Goal: Information Seeking & Learning: Learn about a topic

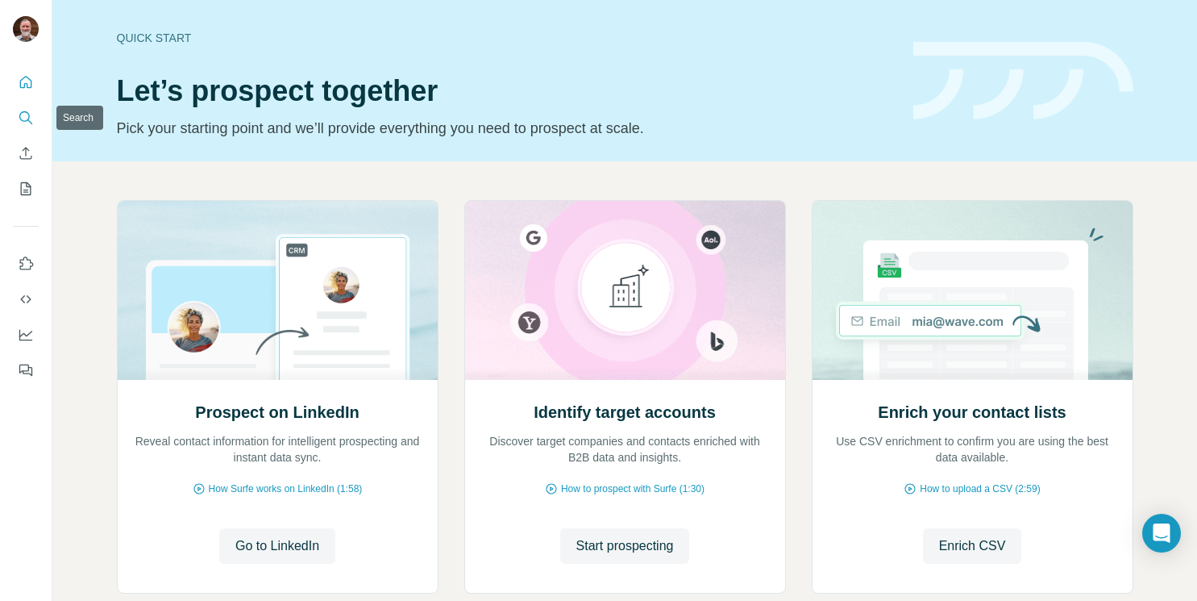
click at [27, 110] on icon "Search" at bounding box center [26, 118] width 16 height 16
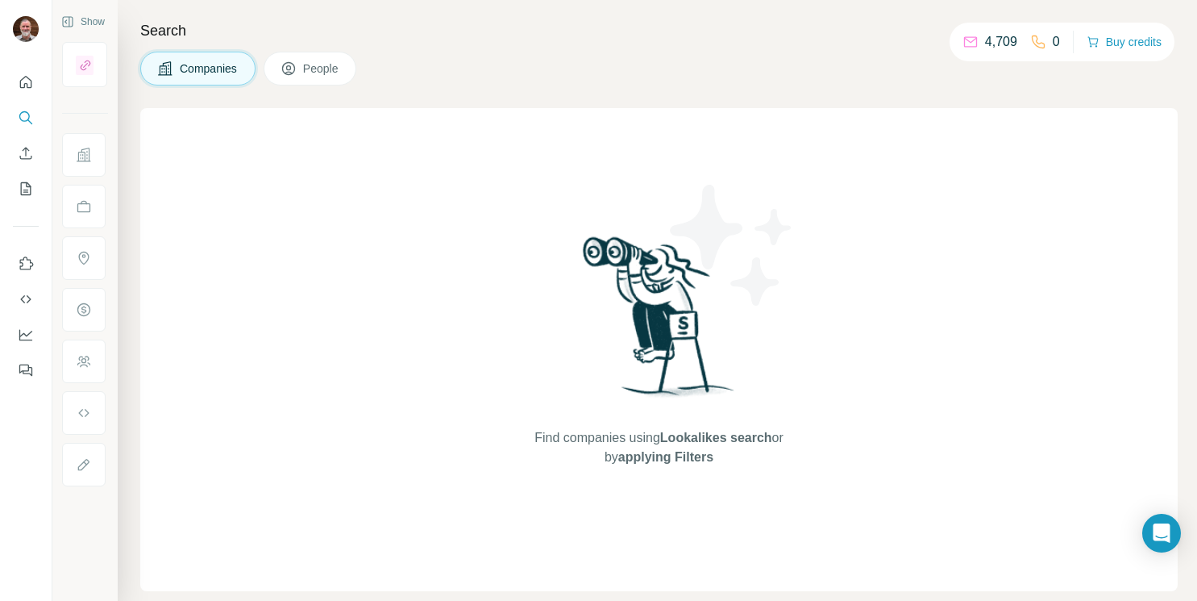
click at [326, 64] on span "People" at bounding box center [321, 68] width 37 height 16
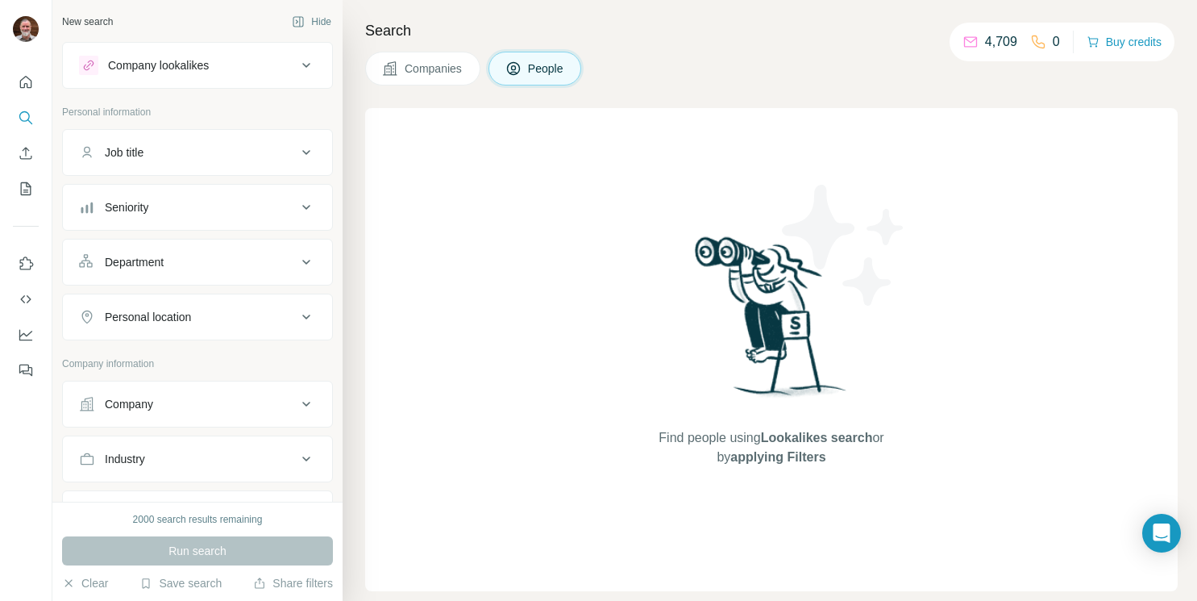
click at [143, 157] on div "Job title" at bounding box center [124, 152] width 39 height 16
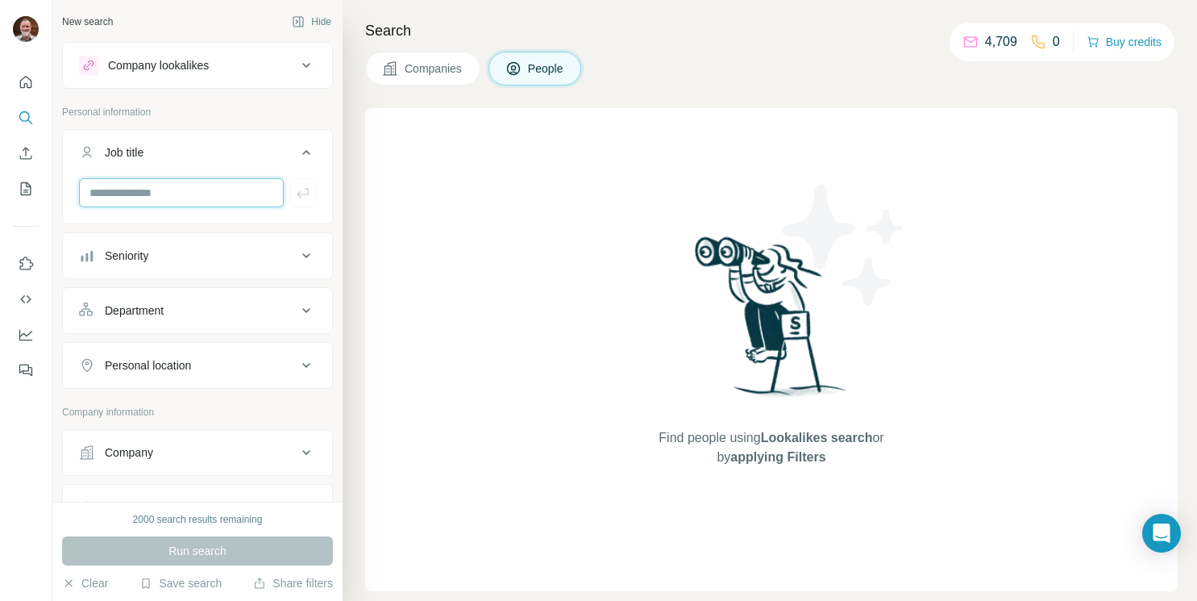
click at [147, 187] on input "text" at bounding box center [181, 192] width 205 height 29
type input "***"
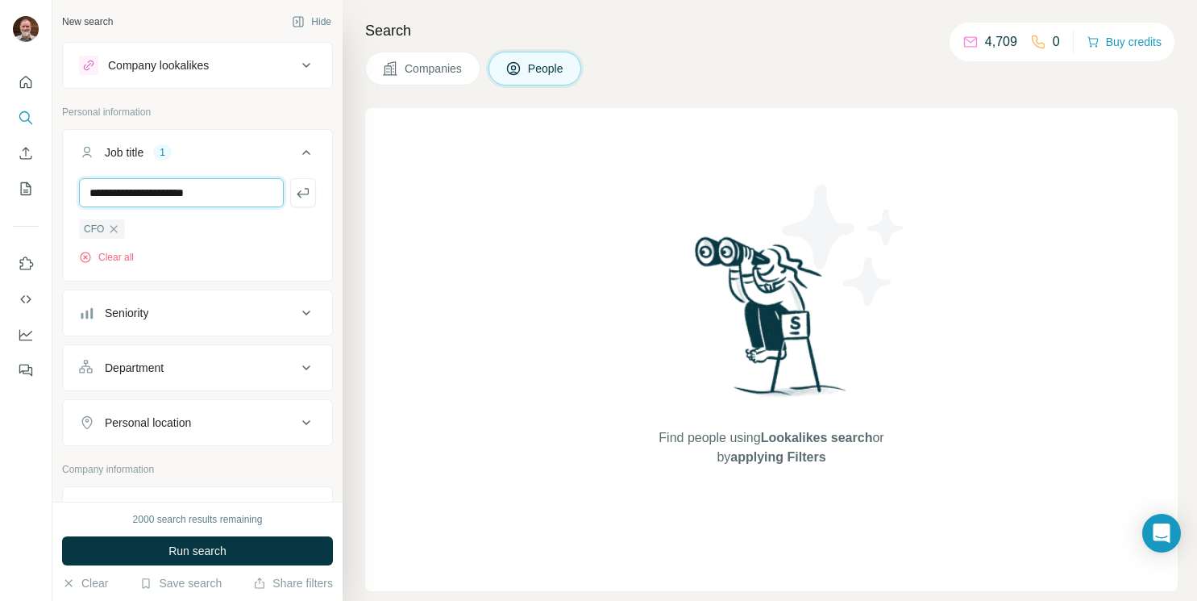
type input "**********"
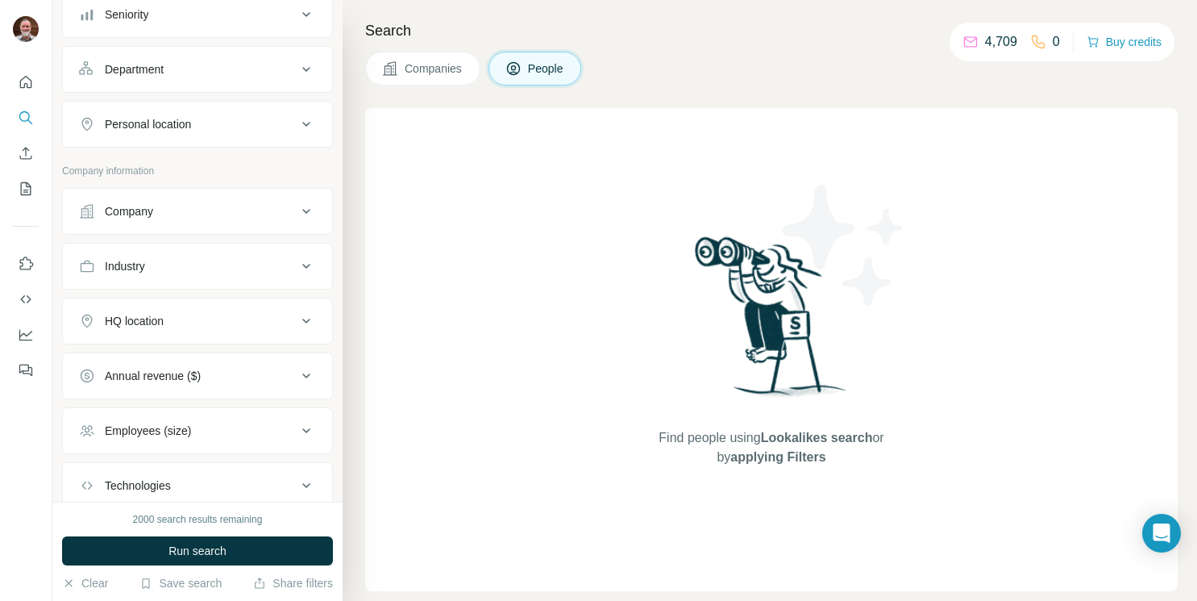
scroll to position [299, 0]
click at [175, 209] on div "Company" at bounding box center [188, 210] width 218 height 16
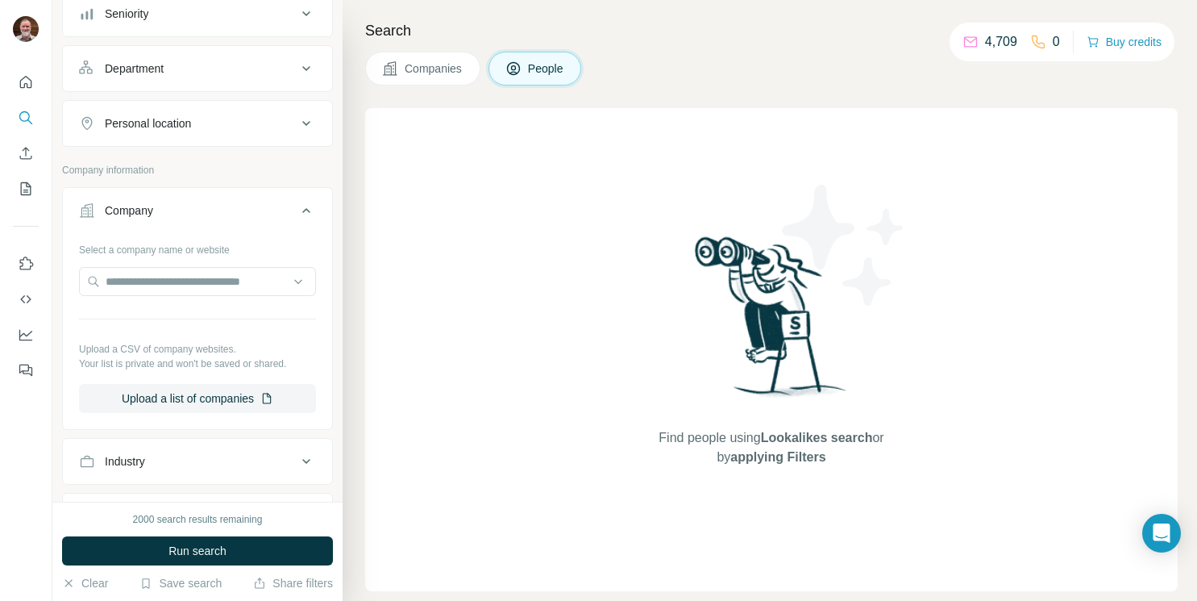
click at [175, 209] on div "Company" at bounding box center [188, 210] width 218 height 16
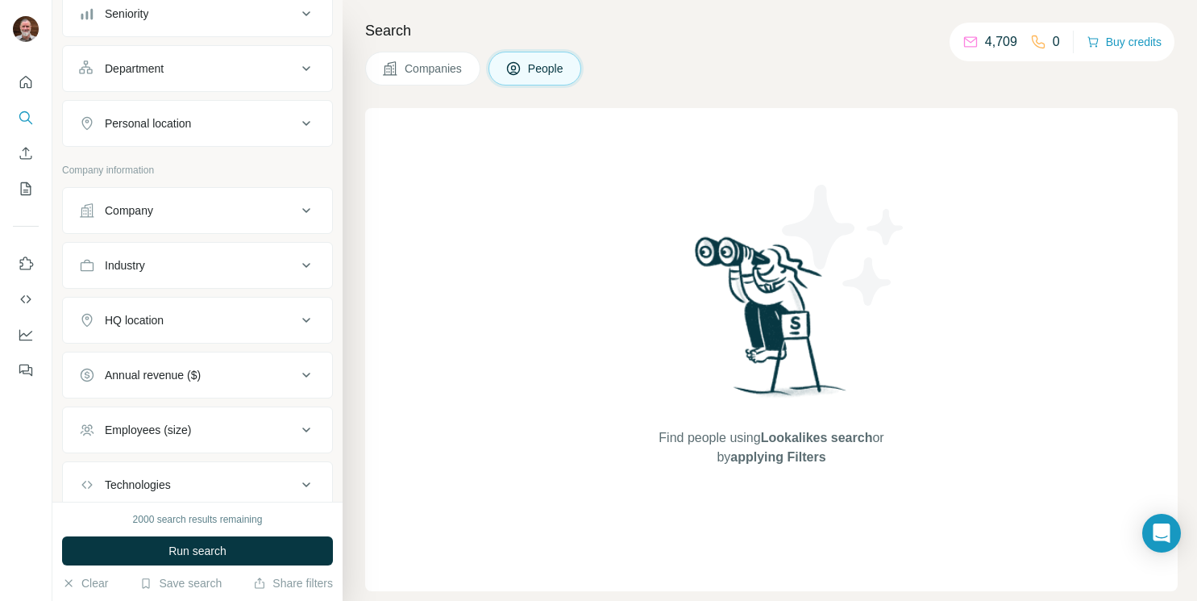
click at [181, 281] on button "Industry" at bounding box center [197, 265] width 269 height 39
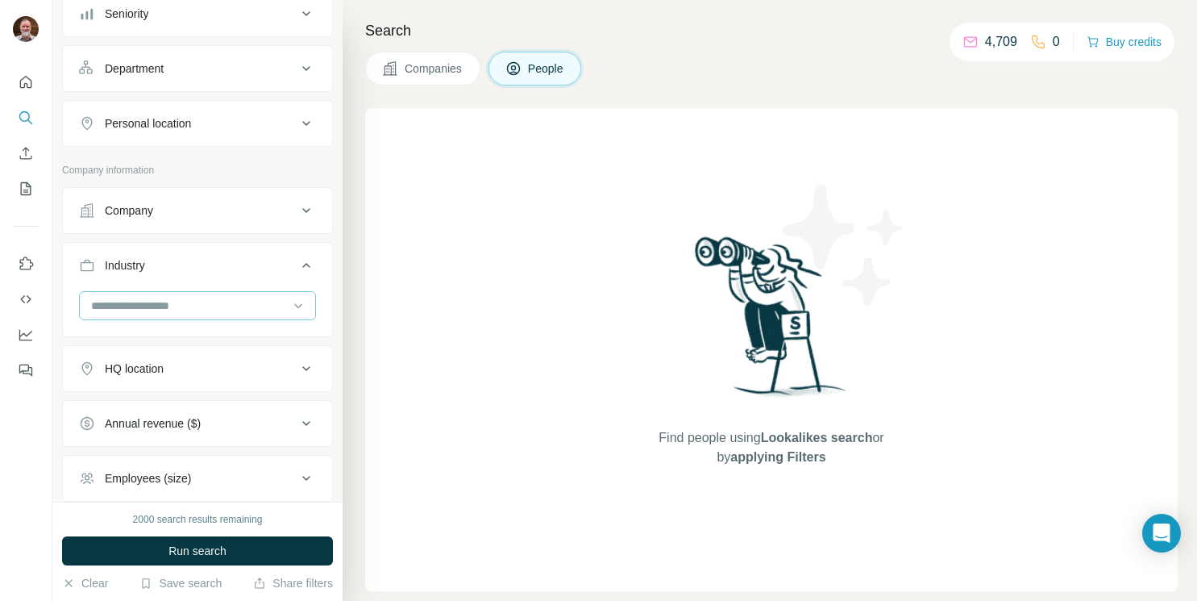
click at [188, 307] on input at bounding box center [188, 306] width 199 height 18
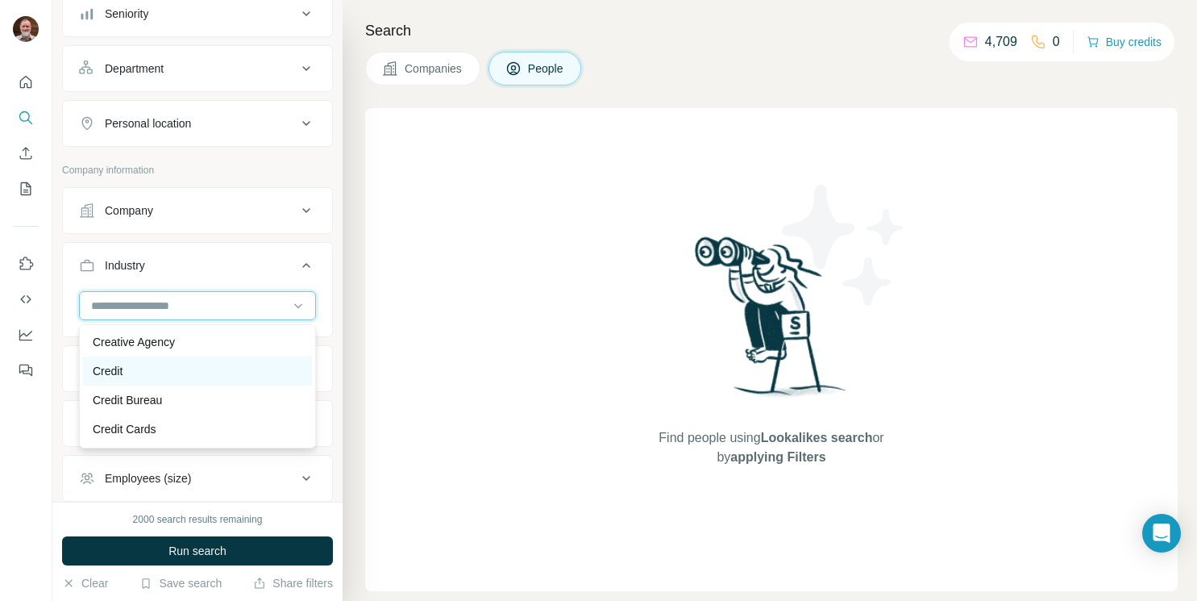
scroll to position [3894, 0]
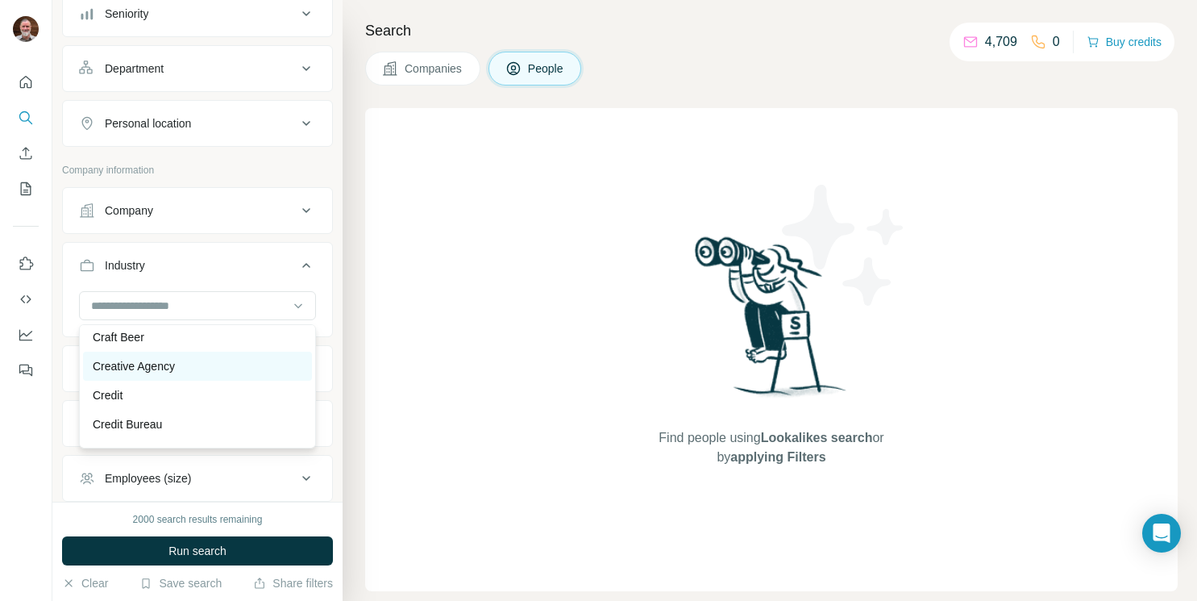
click at [114, 362] on p "Creative Agency" at bounding box center [134, 366] width 82 height 16
click at [197, 310] on input at bounding box center [188, 306] width 199 height 18
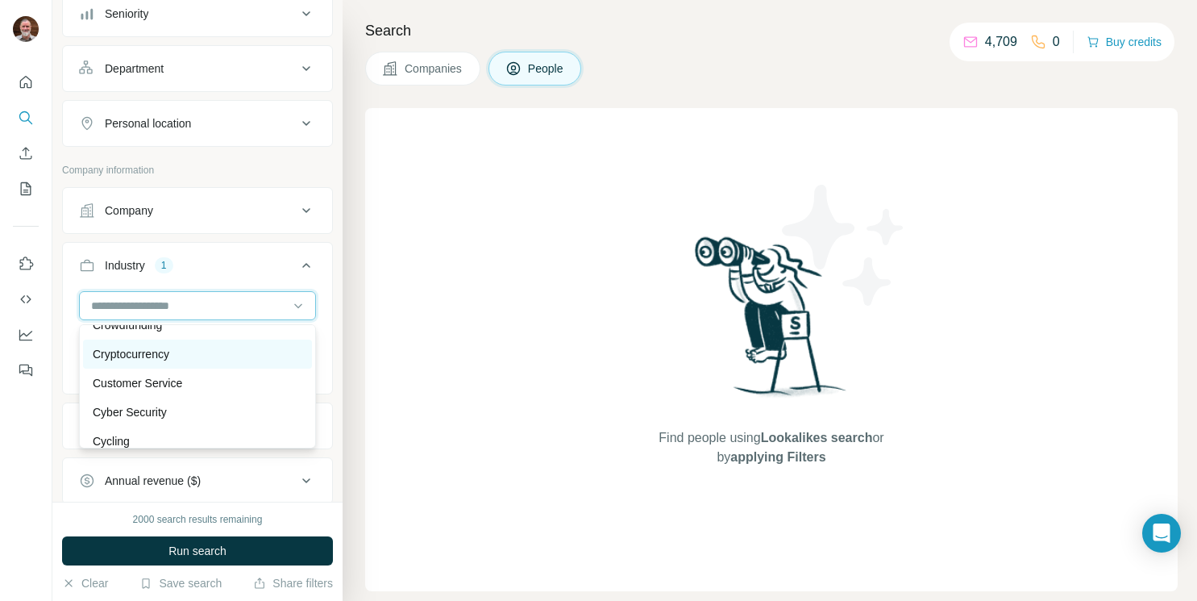
scroll to position [4092, 0]
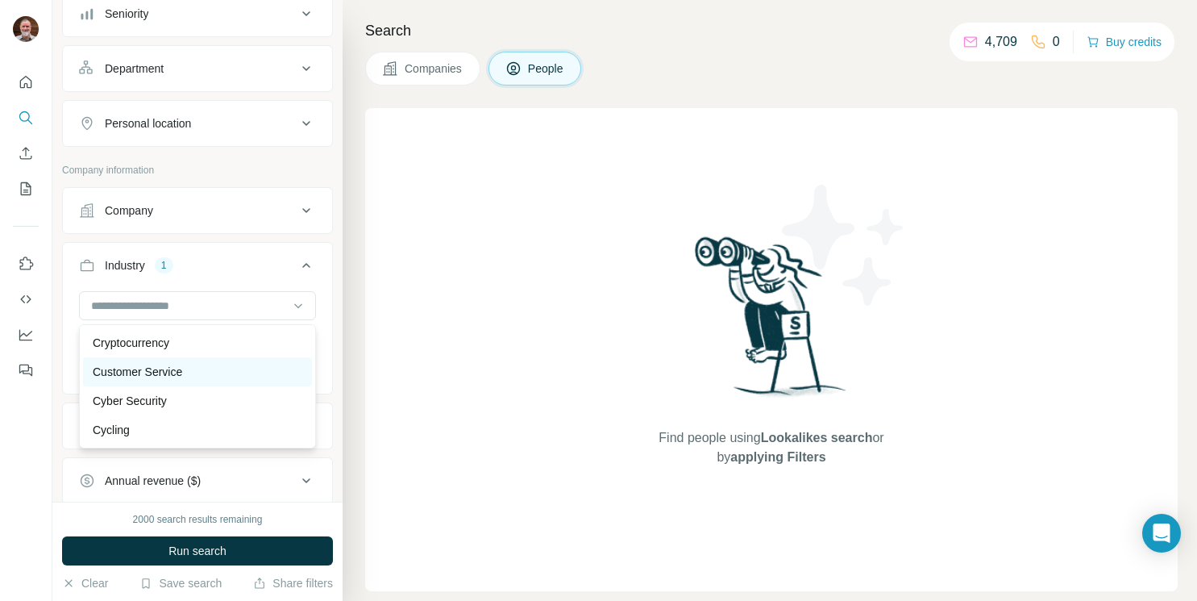
click at [175, 383] on div "Customer Service" at bounding box center [197, 371] width 229 height 29
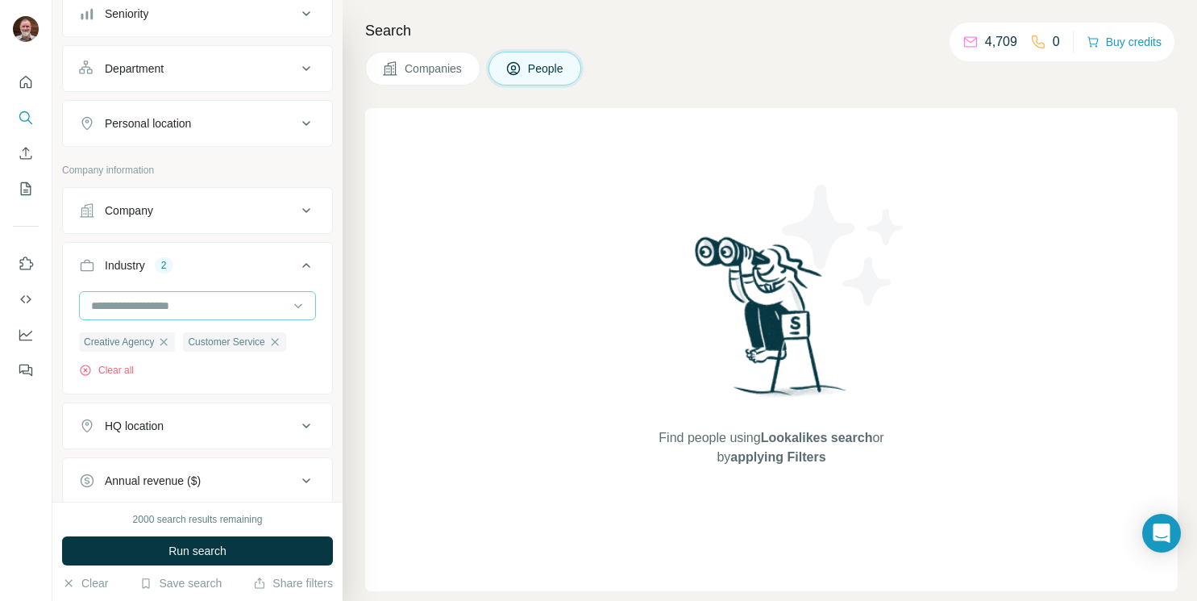
click at [163, 318] on div at bounding box center [188, 305] width 199 height 27
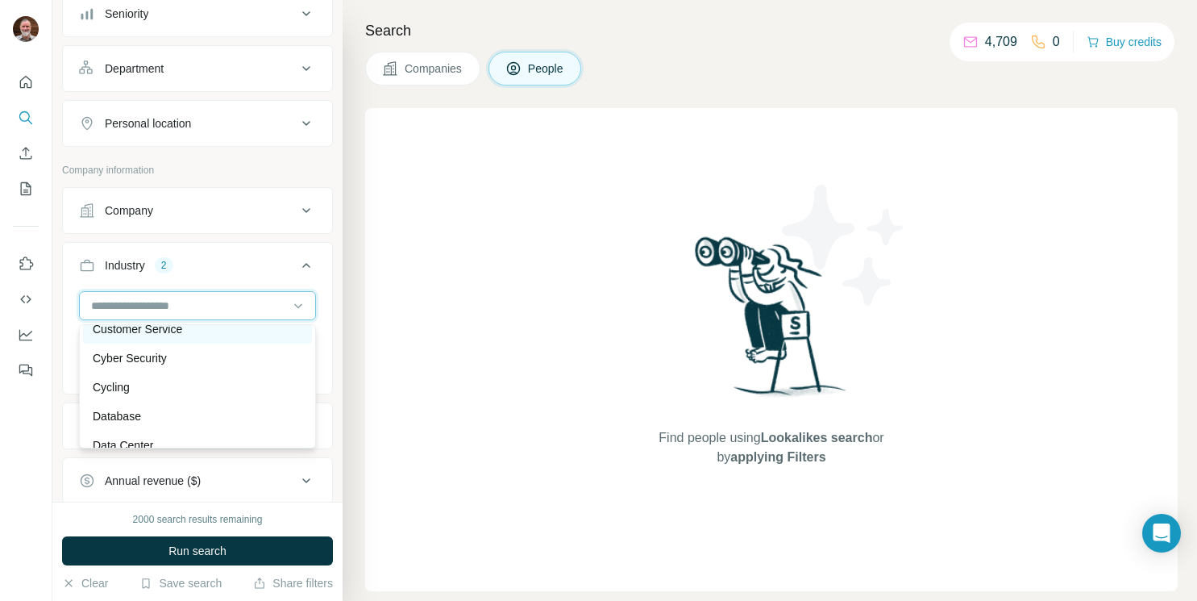
scroll to position [4118, 0]
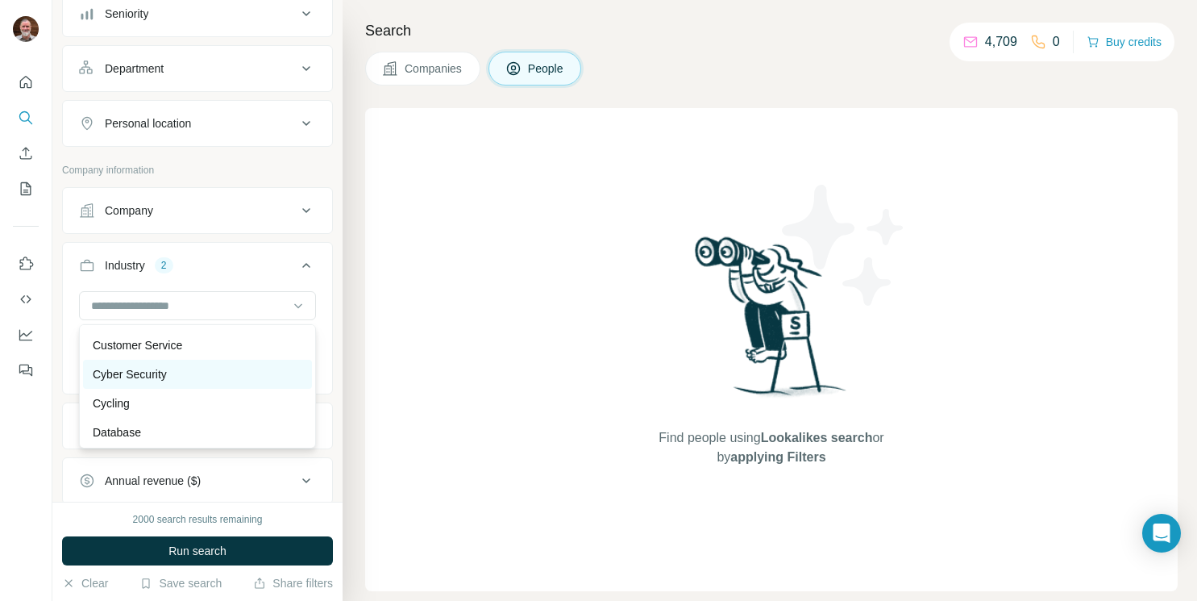
click at [145, 371] on p "Cyber Security" at bounding box center [130, 374] width 74 height 16
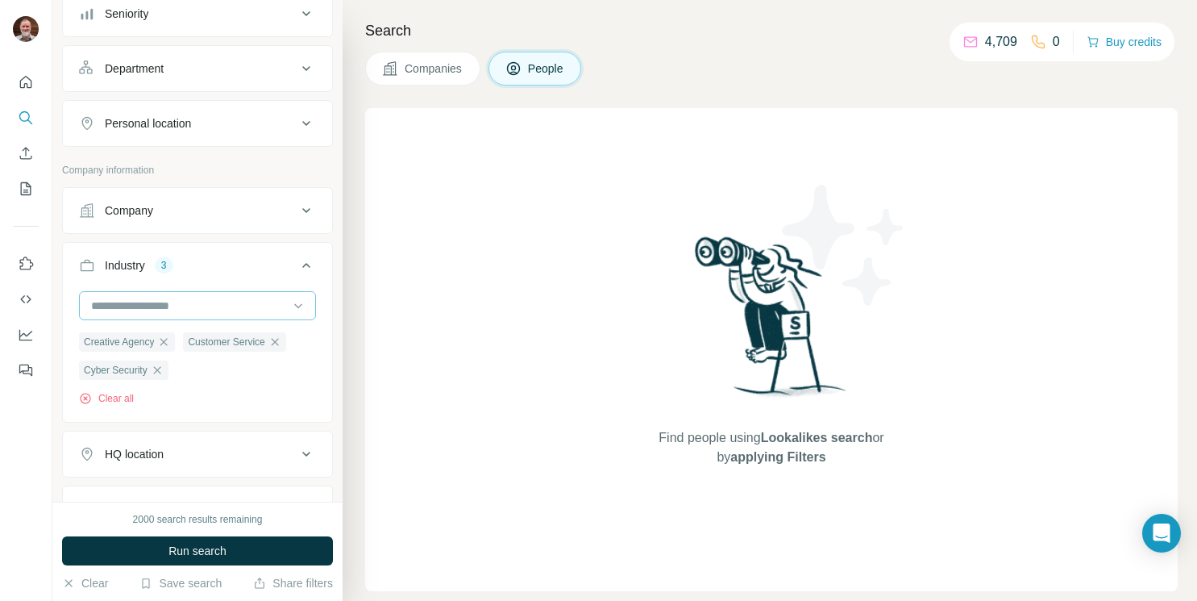
click at [147, 297] on input at bounding box center [188, 306] width 199 height 18
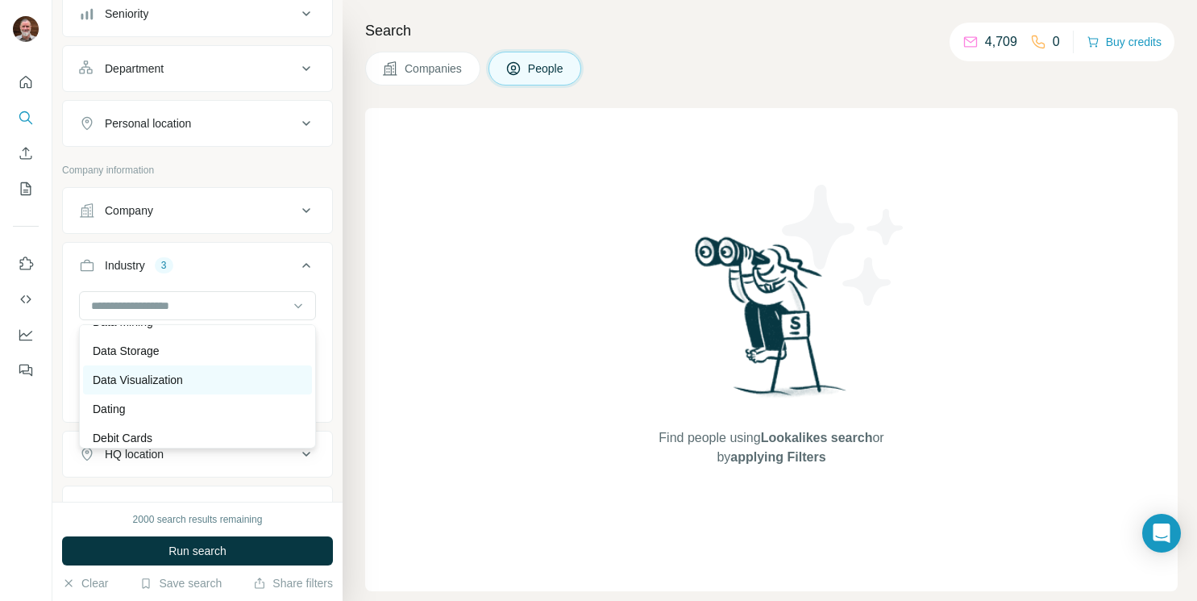
click at [164, 376] on p "Data Visualization" at bounding box center [138, 380] width 90 height 16
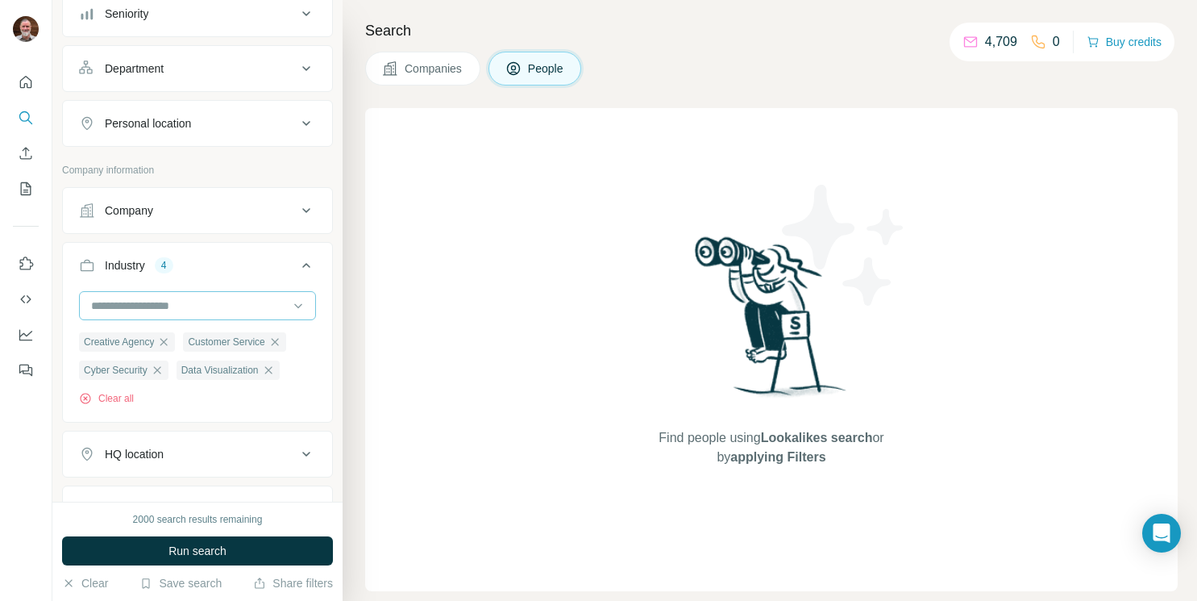
click at [192, 318] on div at bounding box center [188, 305] width 199 height 27
click at [168, 371] on p "Debt Collections" at bounding box center [134, 370] width 82 height 16
click at [168, 401] on icon "button" at bounding box center [163, 397] width 7 height 7
click at [214, 301] on input at bounding box center [188, 306] width 199 height 18
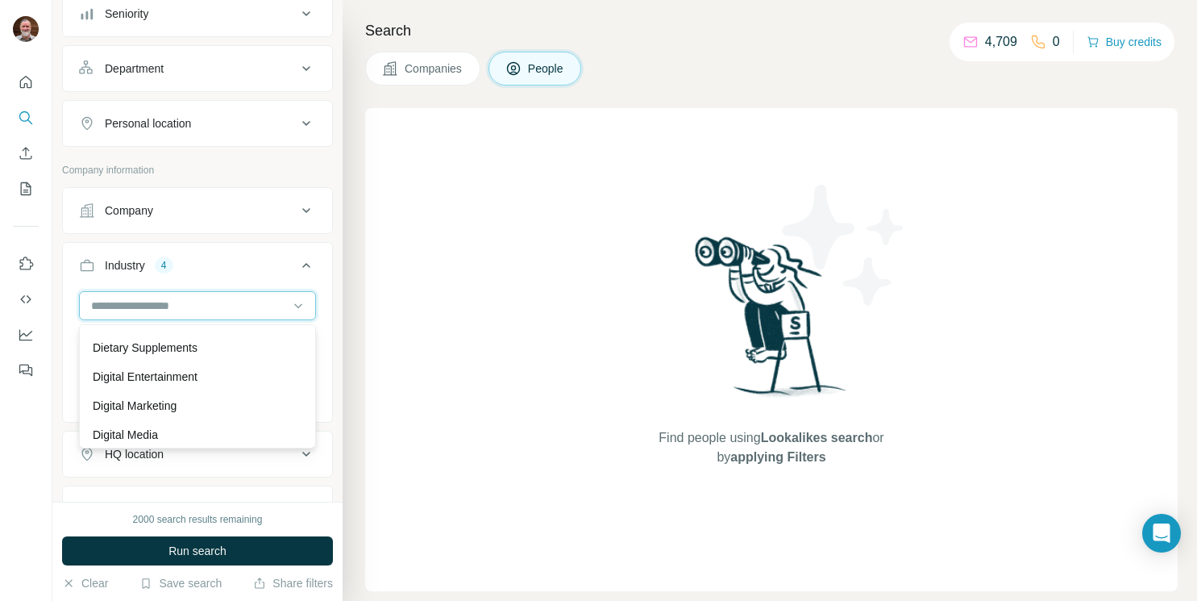
scroll to position [4697, 0]
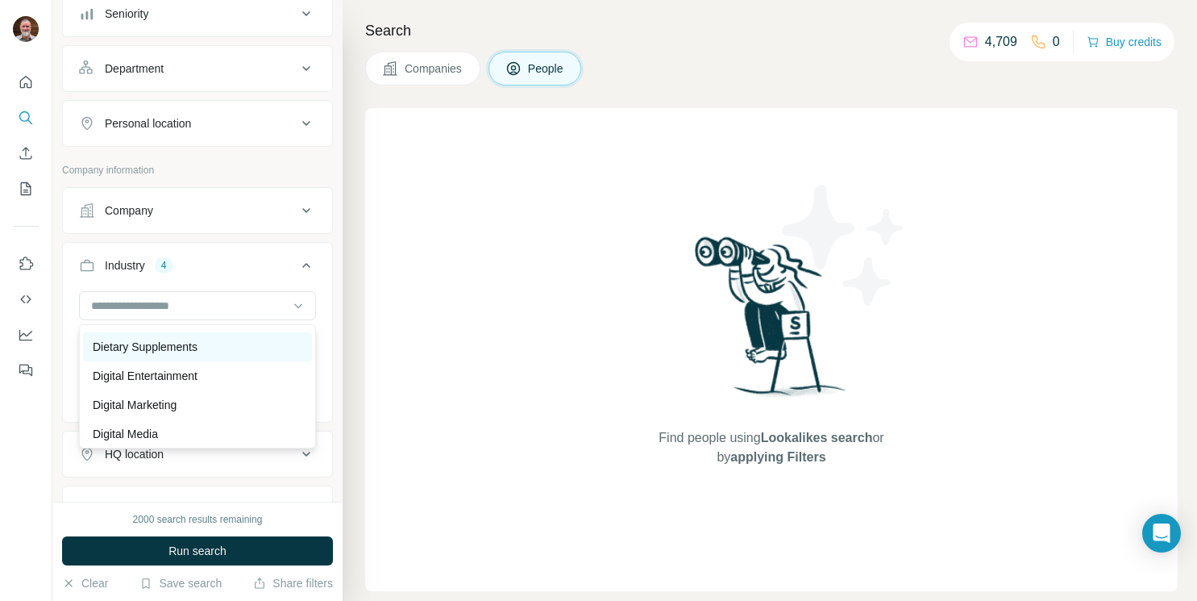
click at [172, 345] on p "Dietary Supplements" at bounding box center [145, 347] width 105 height 16
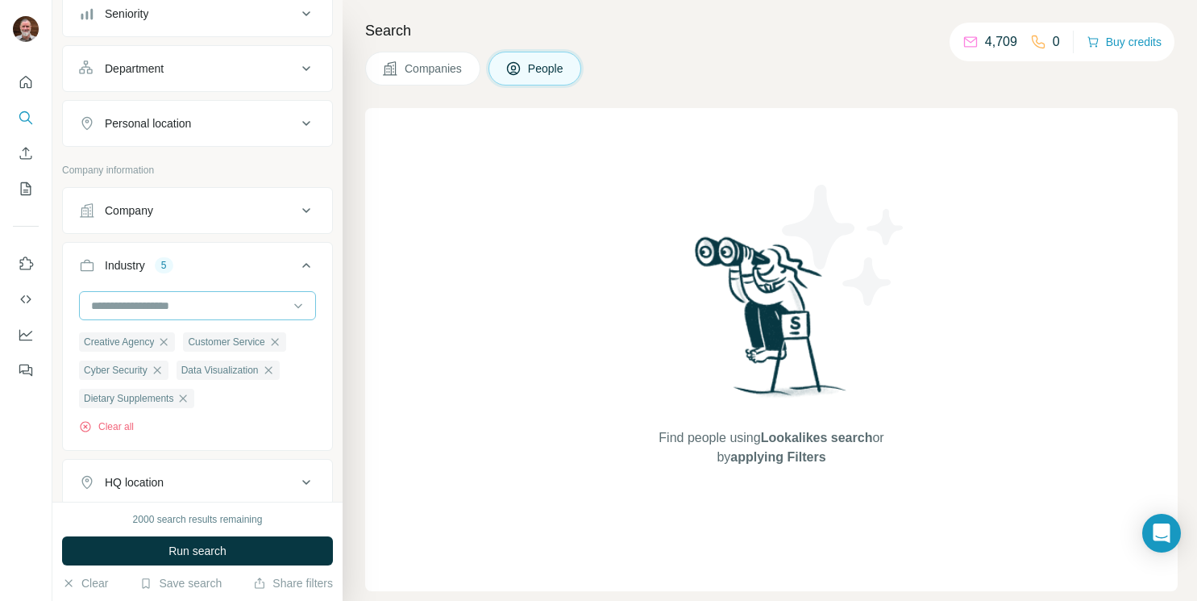
click at [178, 319] on div at bounding box center [188, 305] width 199 height 27
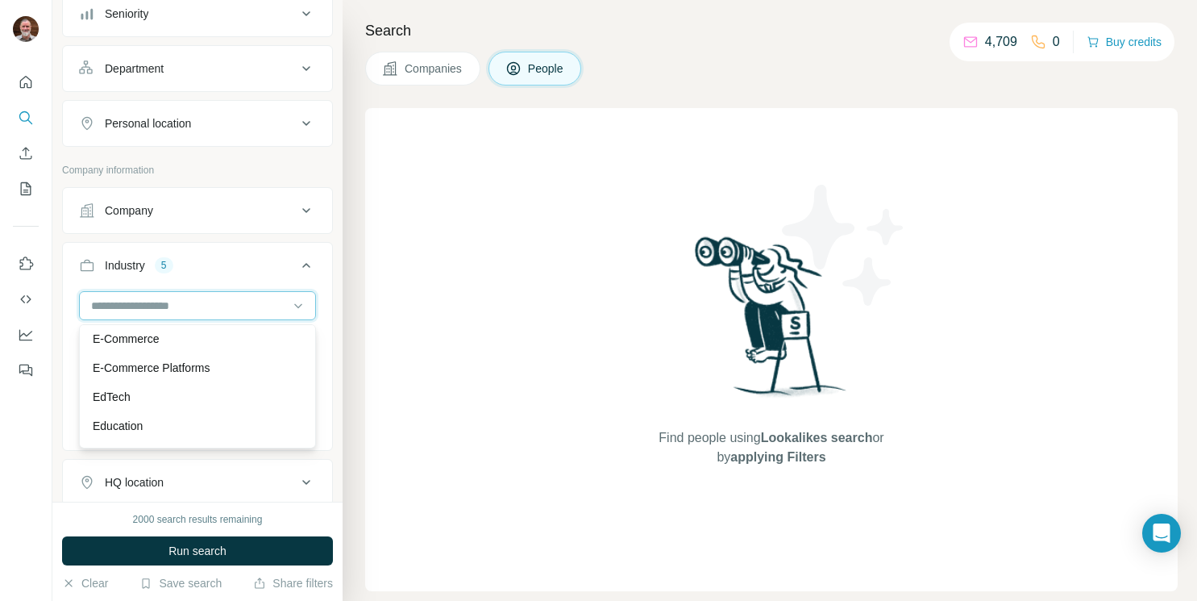
scroll to position [5147, 0]
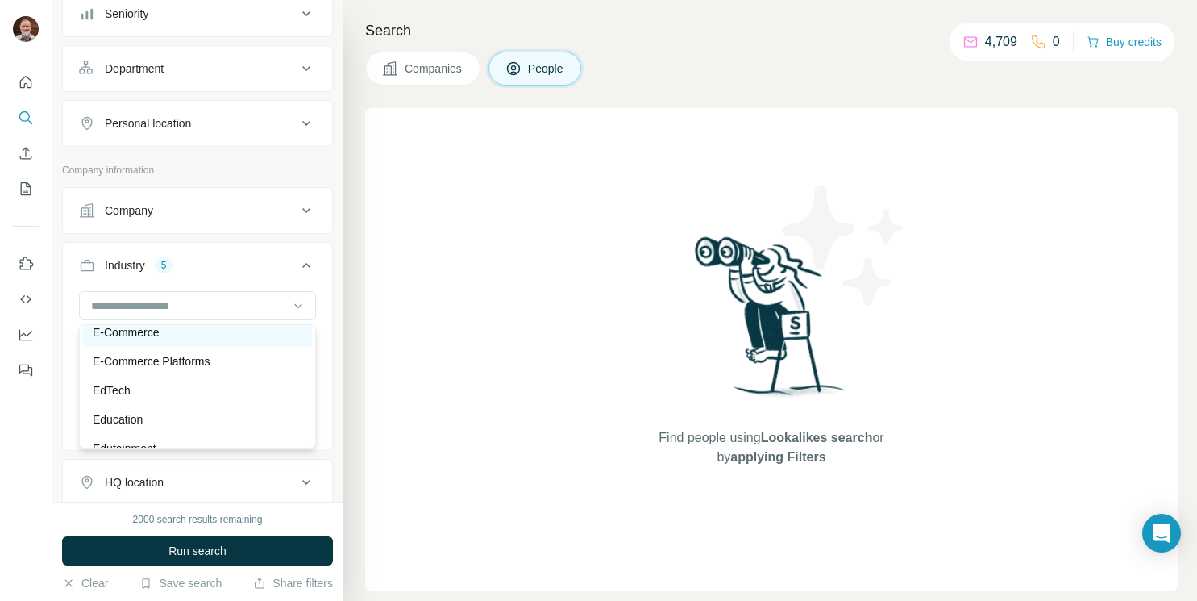
click at [134, 329] on p "E-Commerce" at bounding box center [126, 332] width 66 height 16
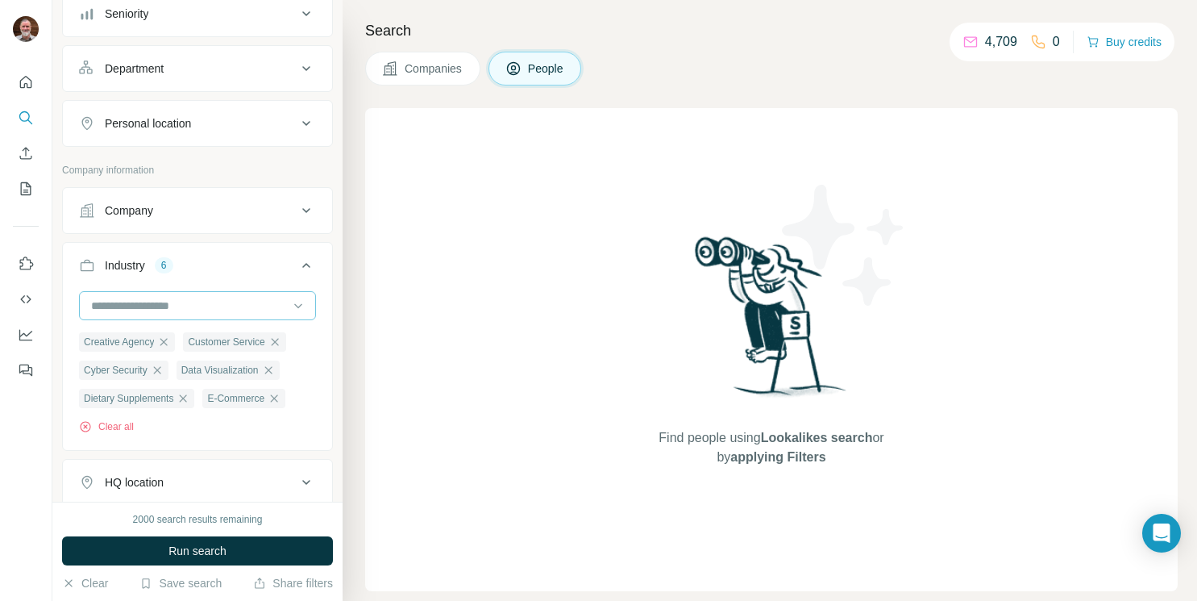
click at [142, 314] on input at bounding box center [188, 306] width 199 height 18
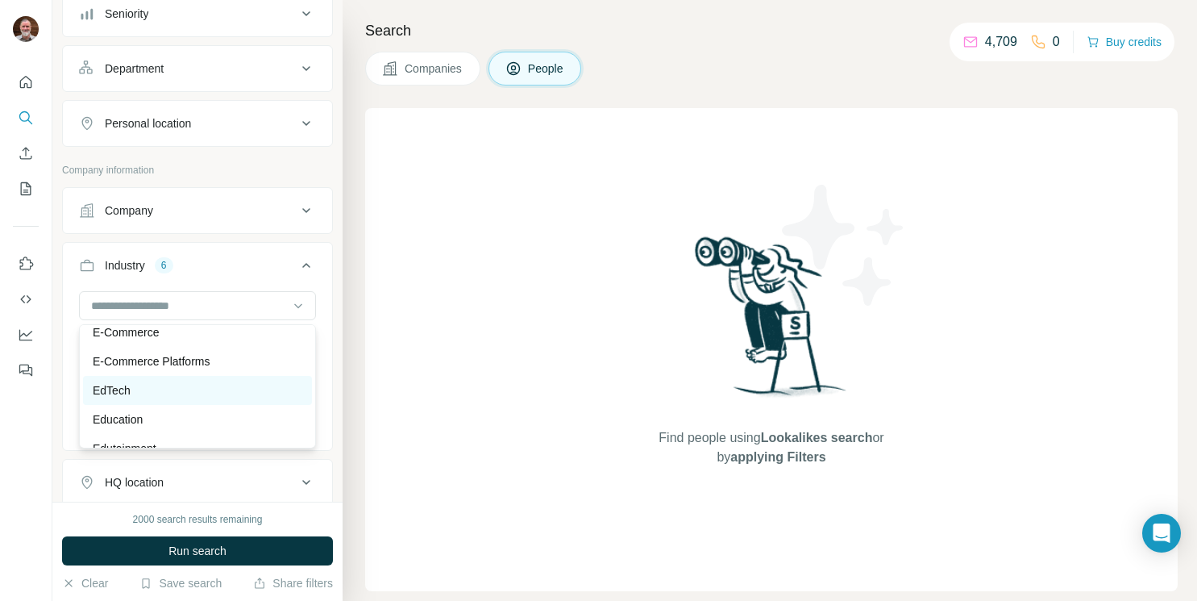
click at [122, 389] on p "EdTech" at bounding box center [112, 390] width 38 height 16
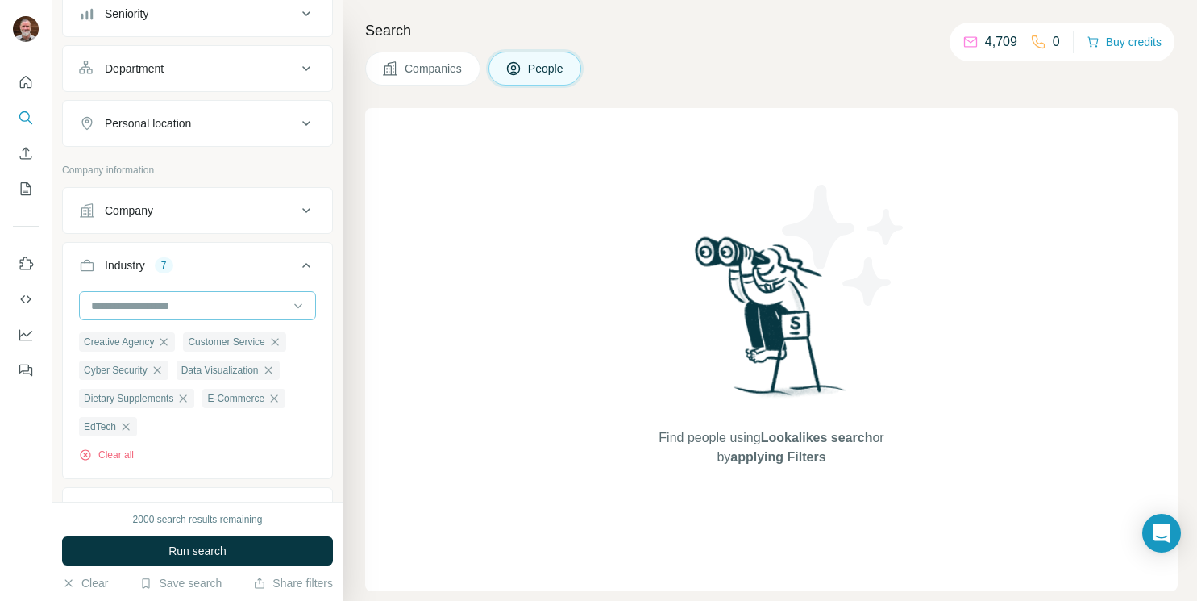
click at [164, 307] on input at bounding box center [188, 306] width 199 height 18
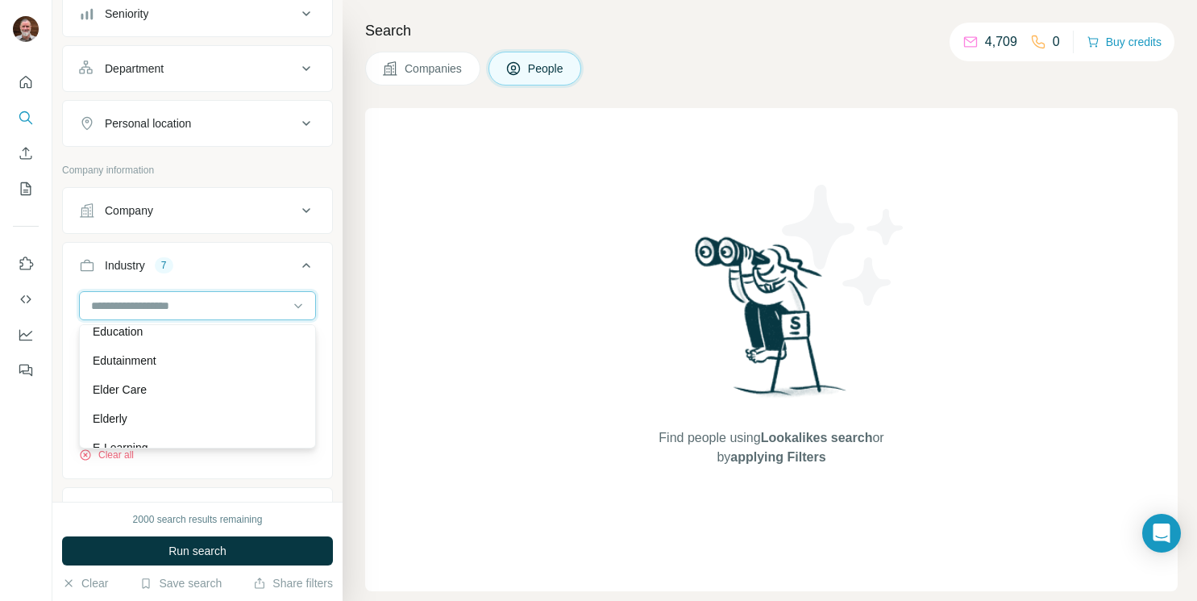
scroll to position [5236, 0]
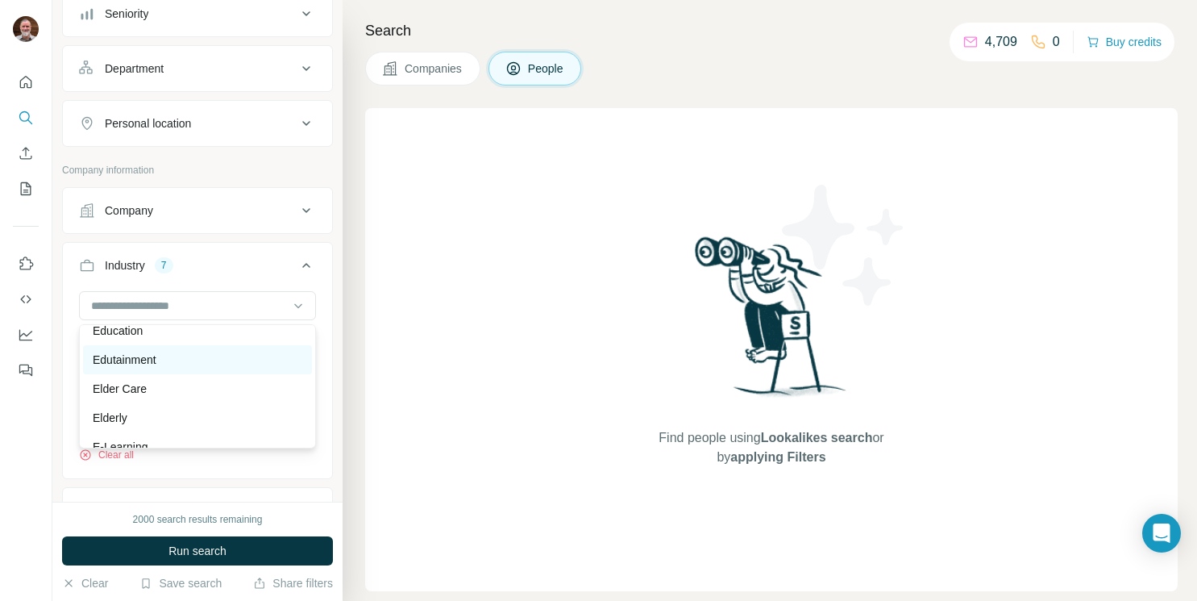
click at [141, 359] on p "Edutainment" at bounding box center [125, 359] width 64 height 16
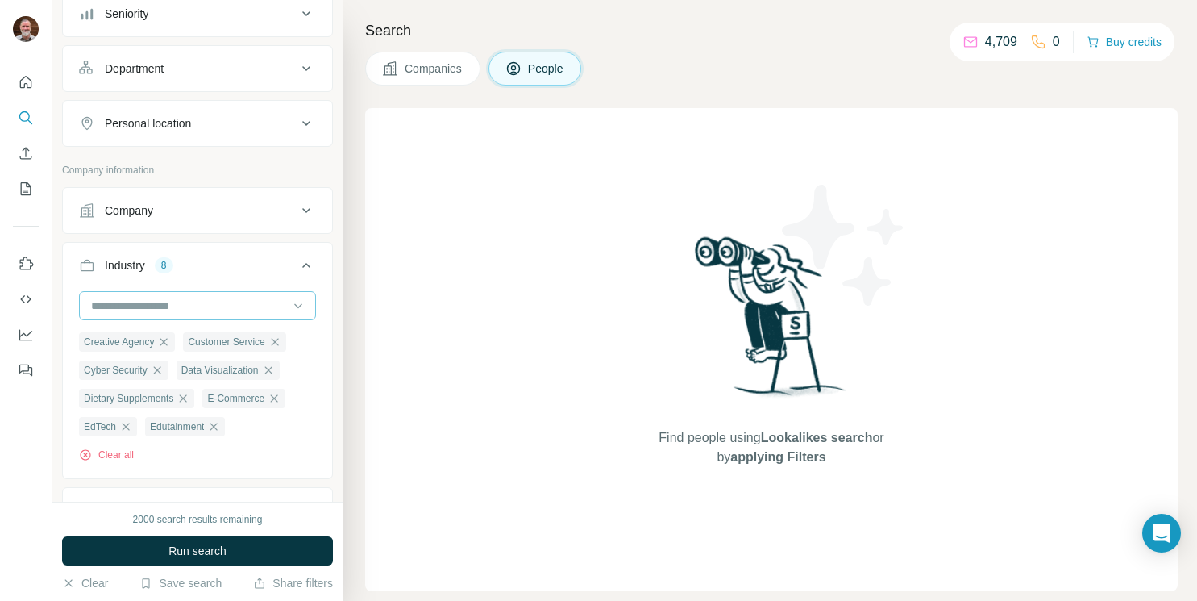
click at [148, 306] on input at bounding box center [188, 306] width 199 height 18
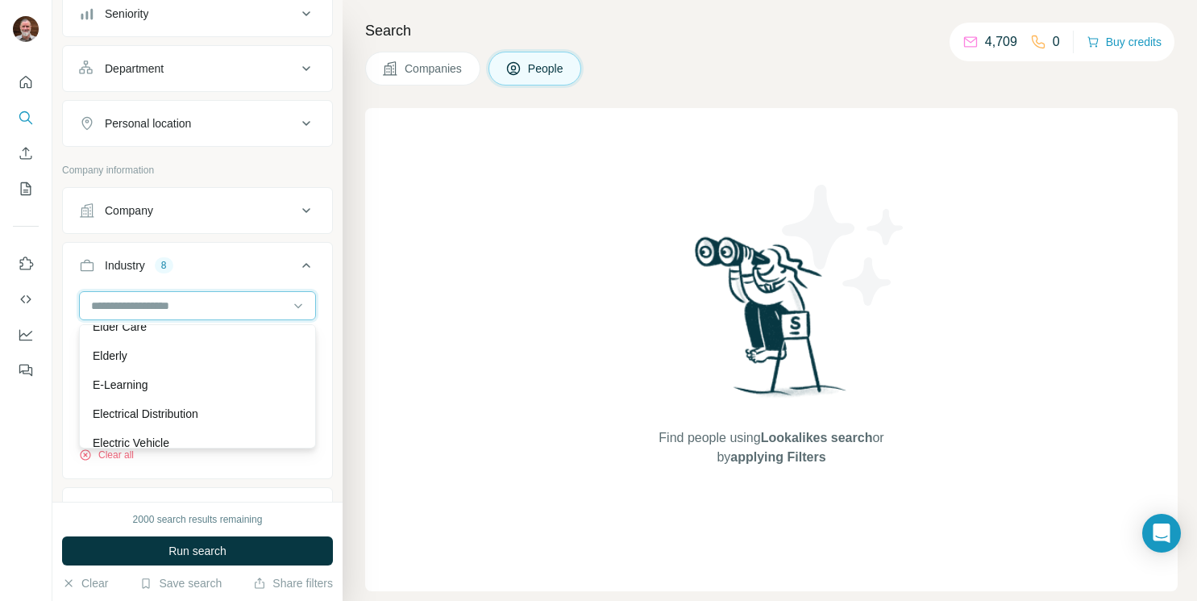
scroll to position [5301, 0]
click at [151, 389] on div "E-Learning" at bounding box center [197, 381] width 229 height 29
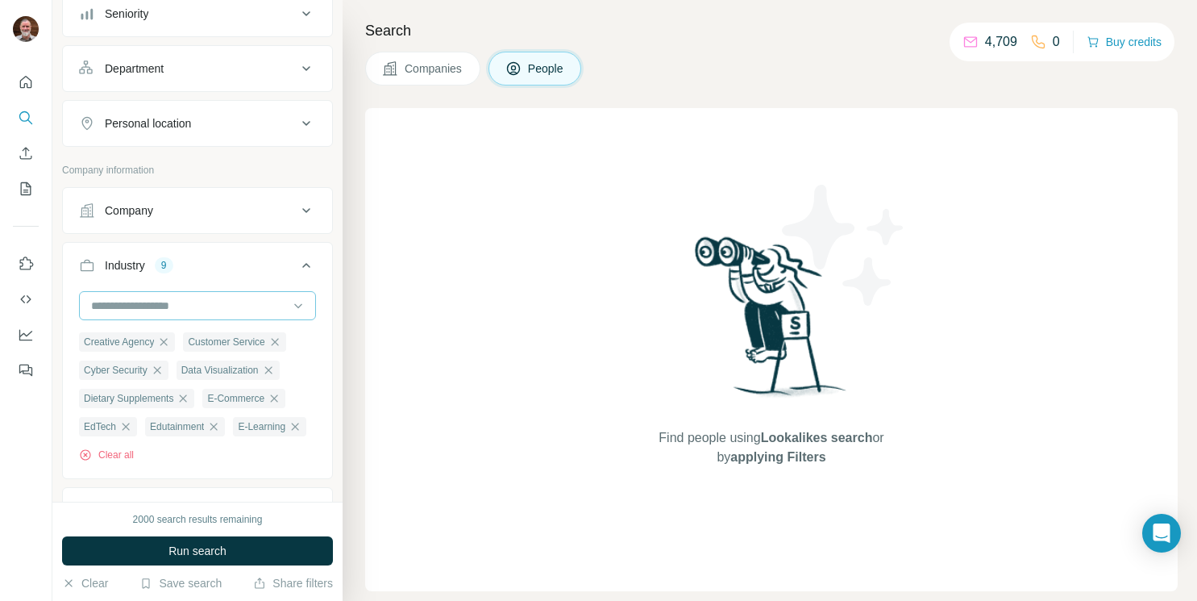
click at [178, 317] on div at bounding box center [188, 305] width 199 height 27
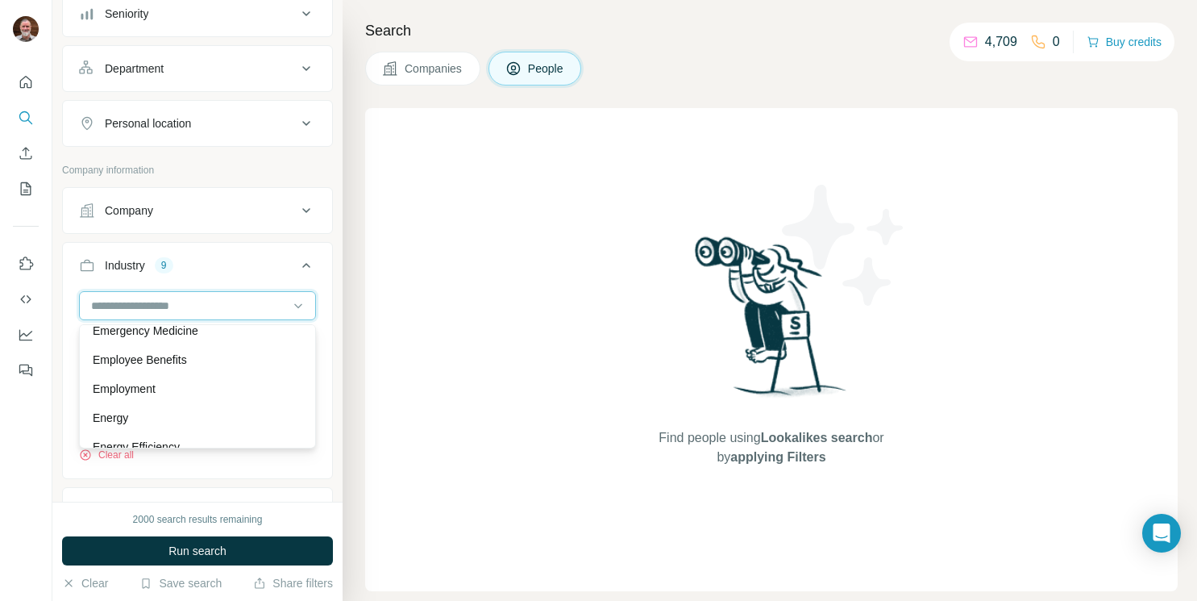
scroll to position [5614, 0]
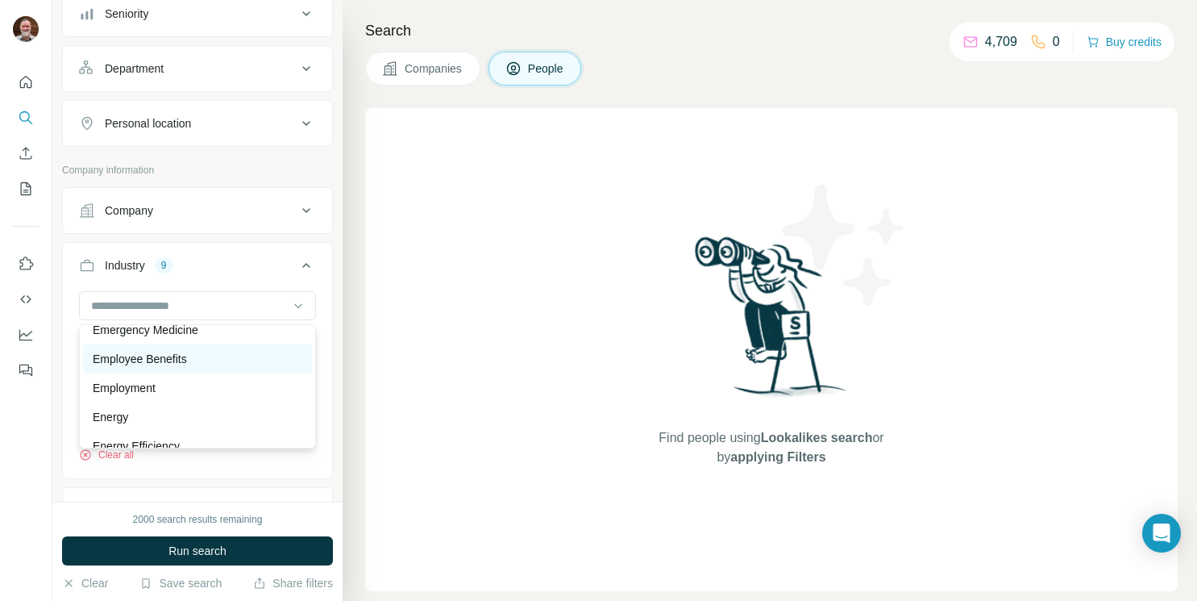
click at [164, 362] on p "Employee Benefits" at bounding box center [140, 359] width 94 height 16
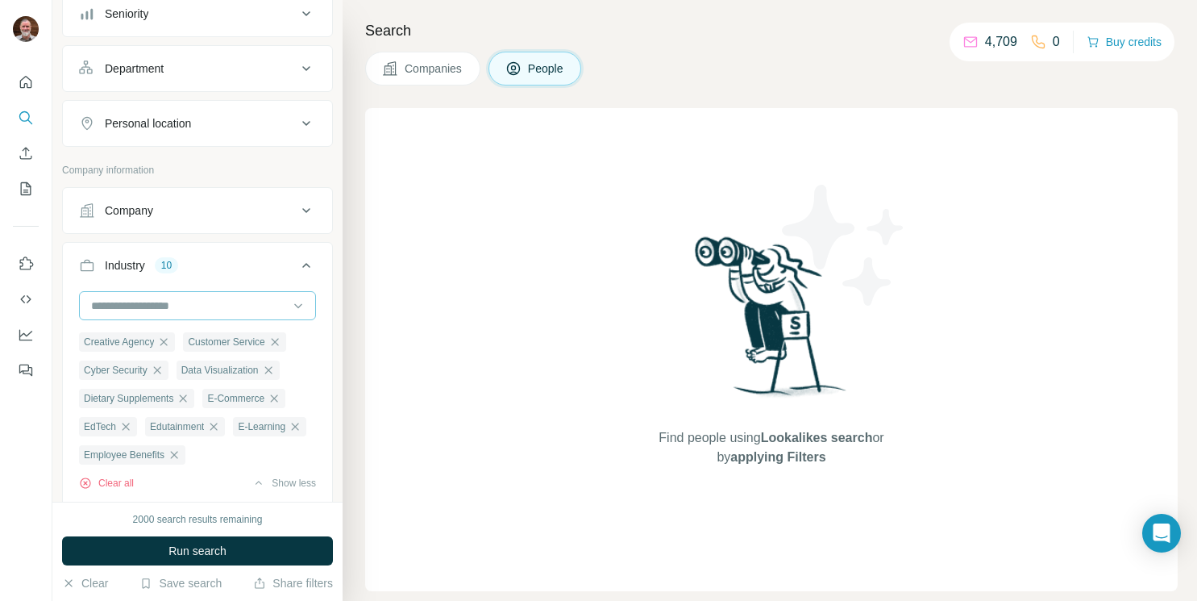
click at [160, 310] on input at bounding box center [188, 306] width 199 height 18
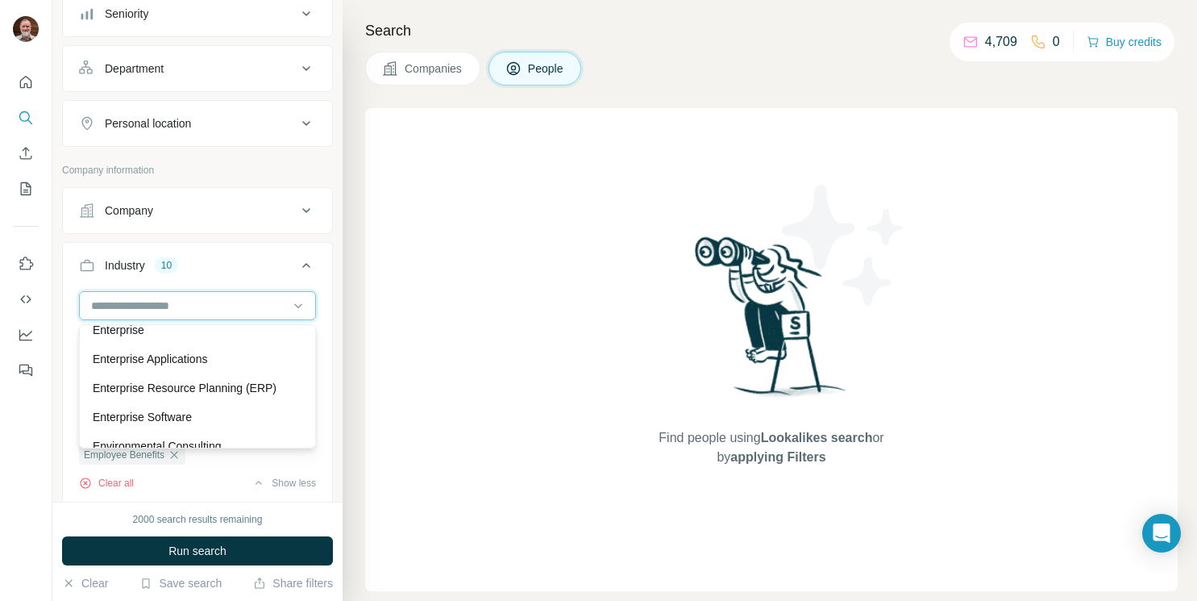
scroll to position [5818, 0]
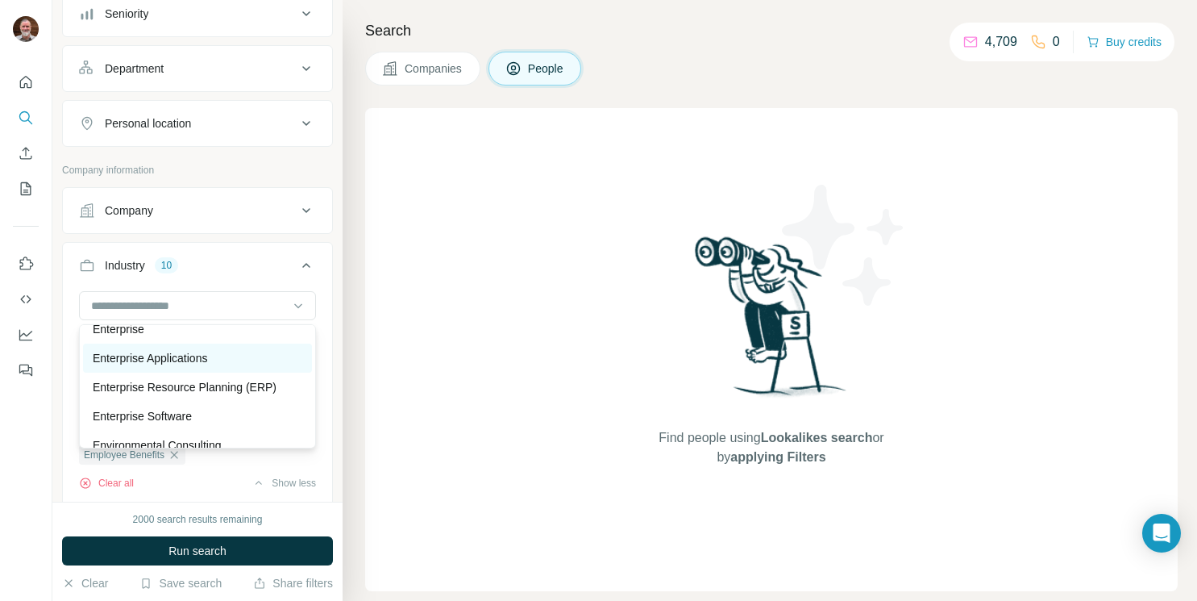
click at [143, 352] on p "Enterprise Applications" at bounding box center [150, 358] width 114 height 16
click at [143, 352] on ul "Creative Agency Customer Service Cyber Security Data Visualization Dietary Supp…" at bounding box center [197, 397] width 237 height 133
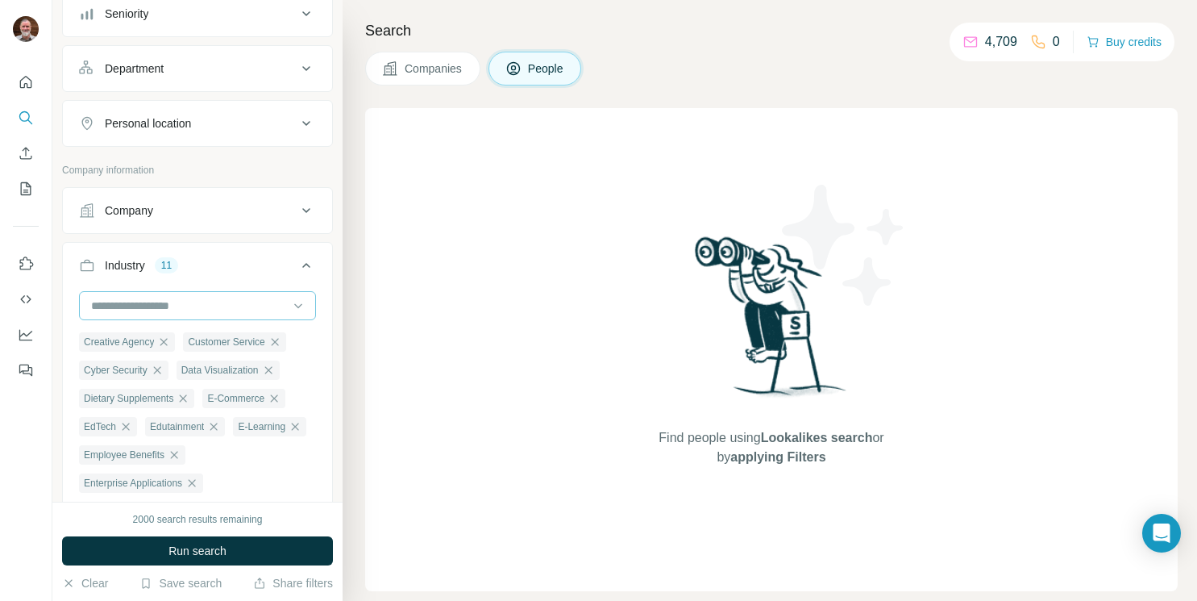
click at [149, 311] on input at bounding box center [188, 306] width 199 height 18
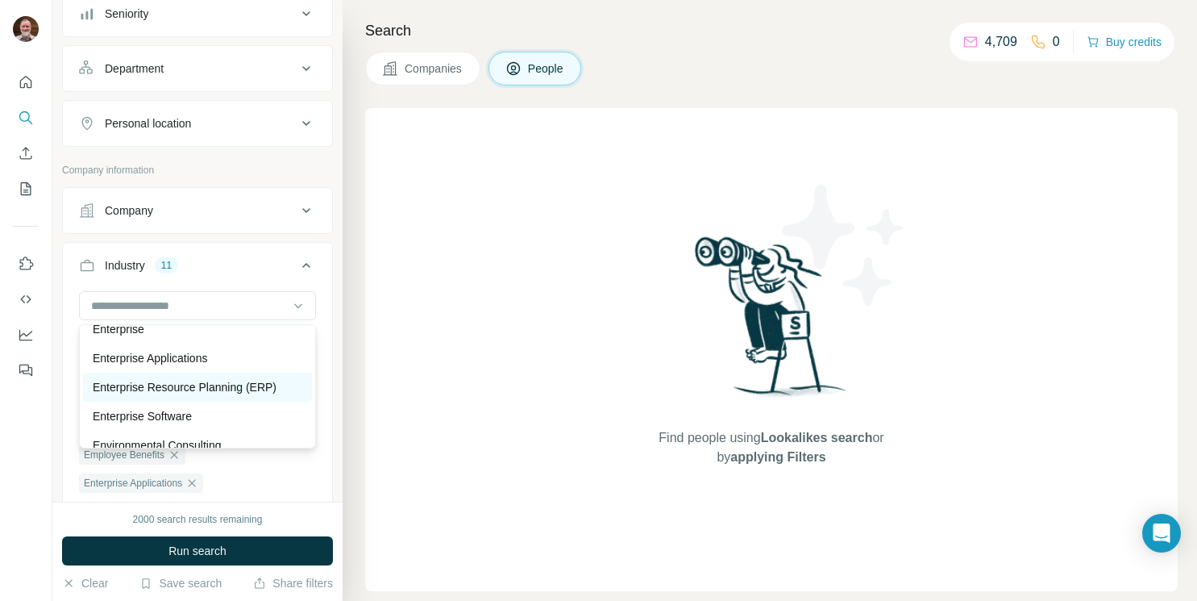
click at [156, 383] on p "Enterprise Resource Planning (ERP)" at bounding box center [185, 387] width 184 height 16
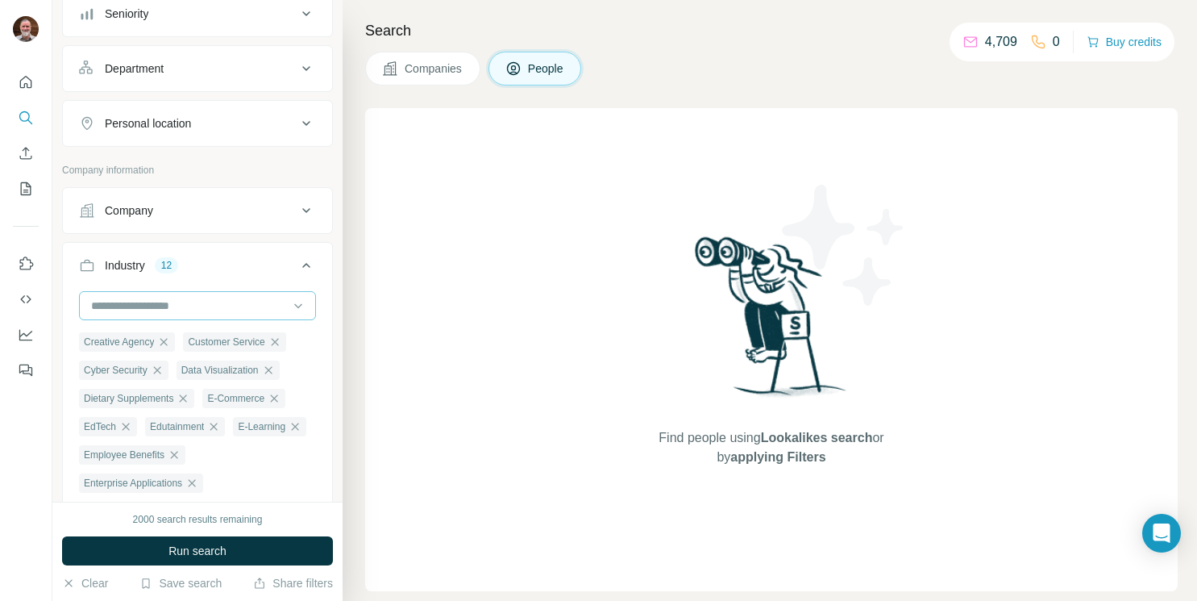
click at [140, 300] on input at bounding box center [188, 306] width 199 height 18
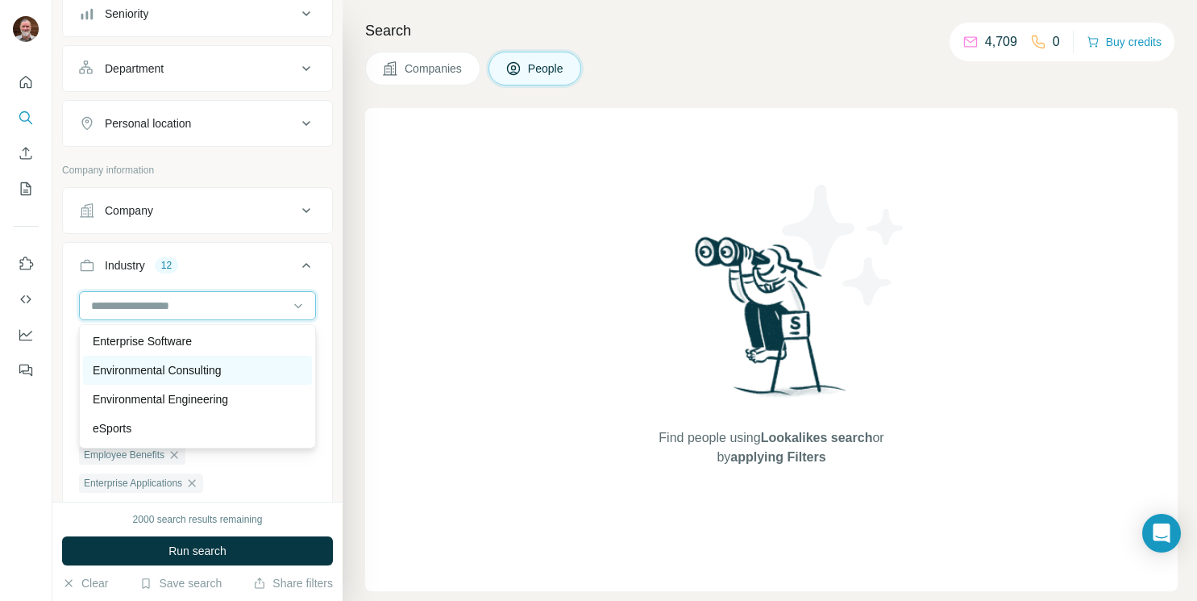
scroll to position [5903, 0]
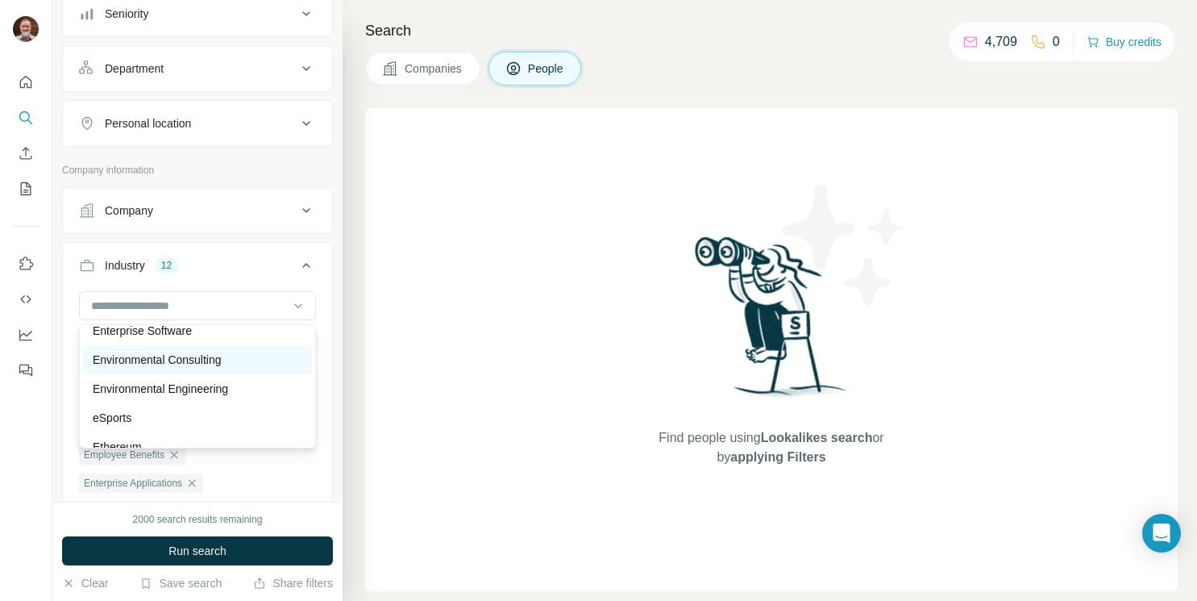
click at [150, 360] on p "Environmental Consulting" at bounding box center [157, 359] width 129 height 16
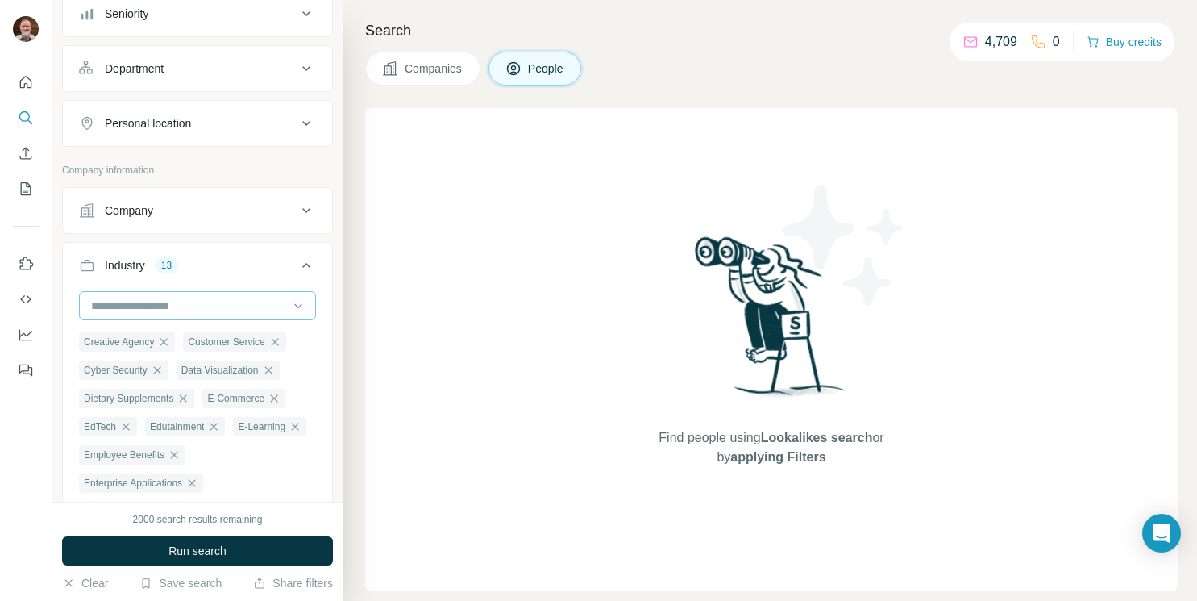
click at [158, 311] on input at bounding box center [188, 306] width 199 height 18
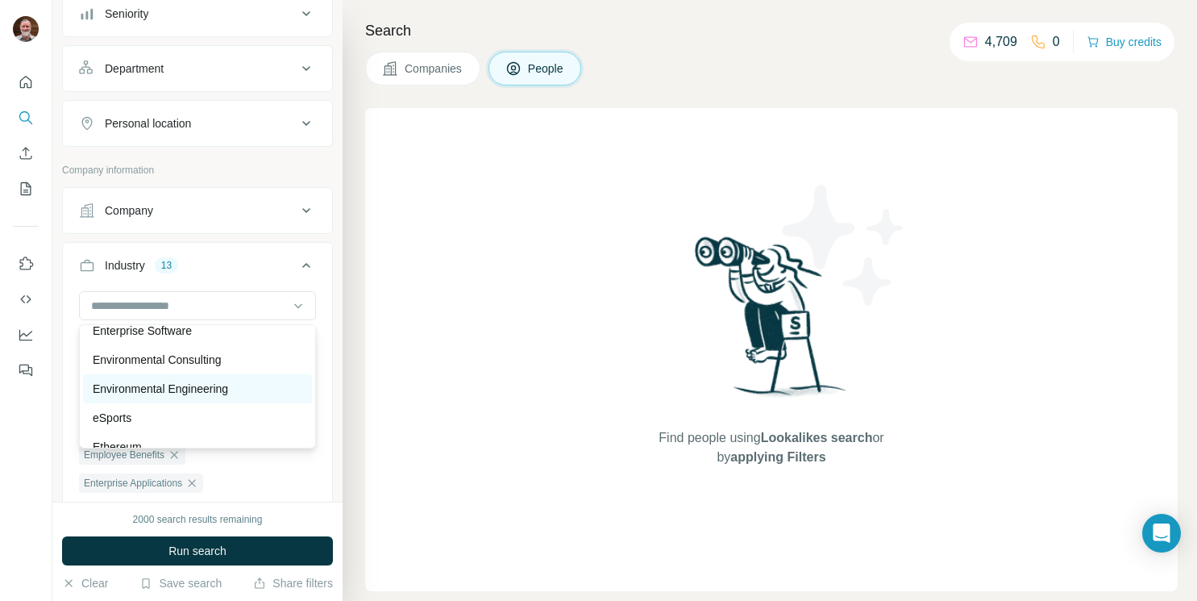
click at [155, 401] on div "Environmental Engineering" at bounding box center [197, 388] width 229 height 29
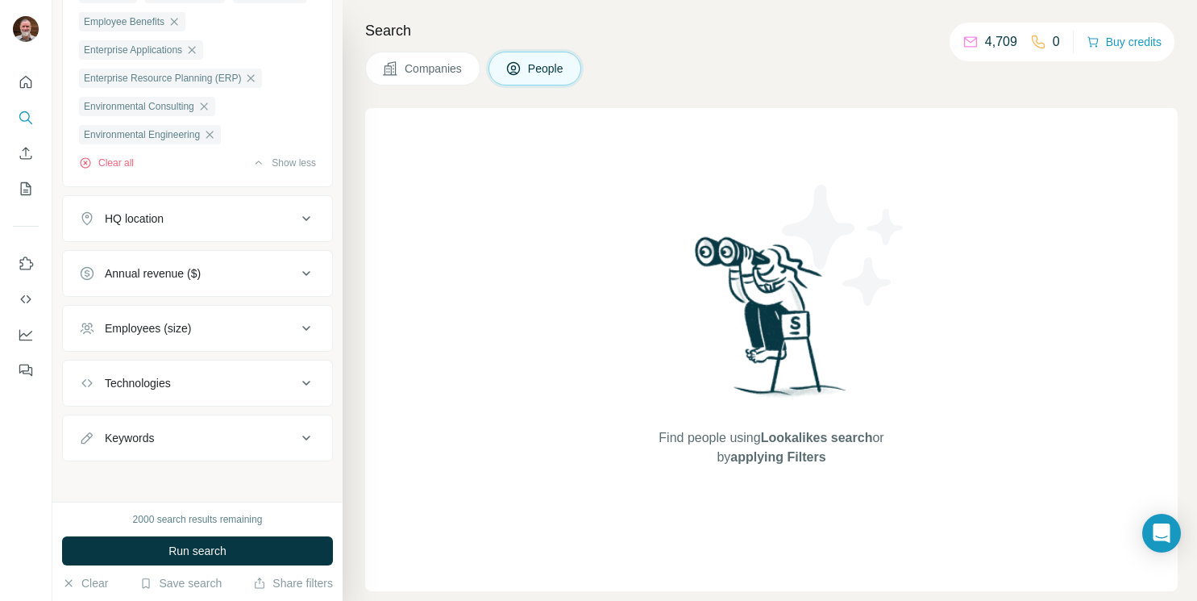
scroll to position [741, 0]
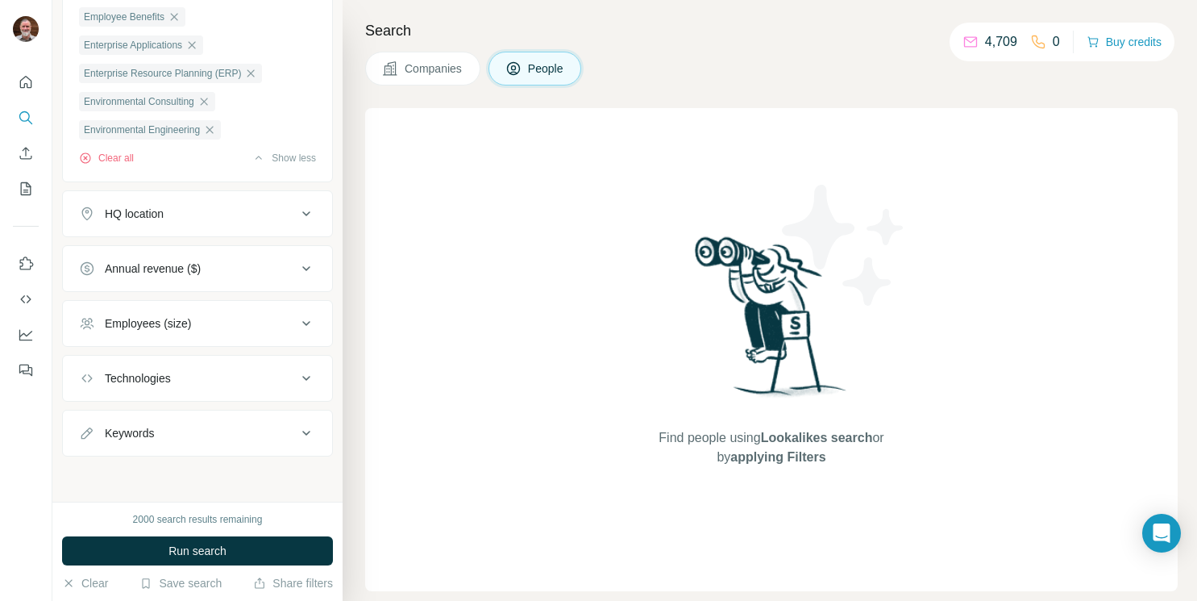
click at [297, 218] on icon at bounding box center [306, 213] width 19 height 19
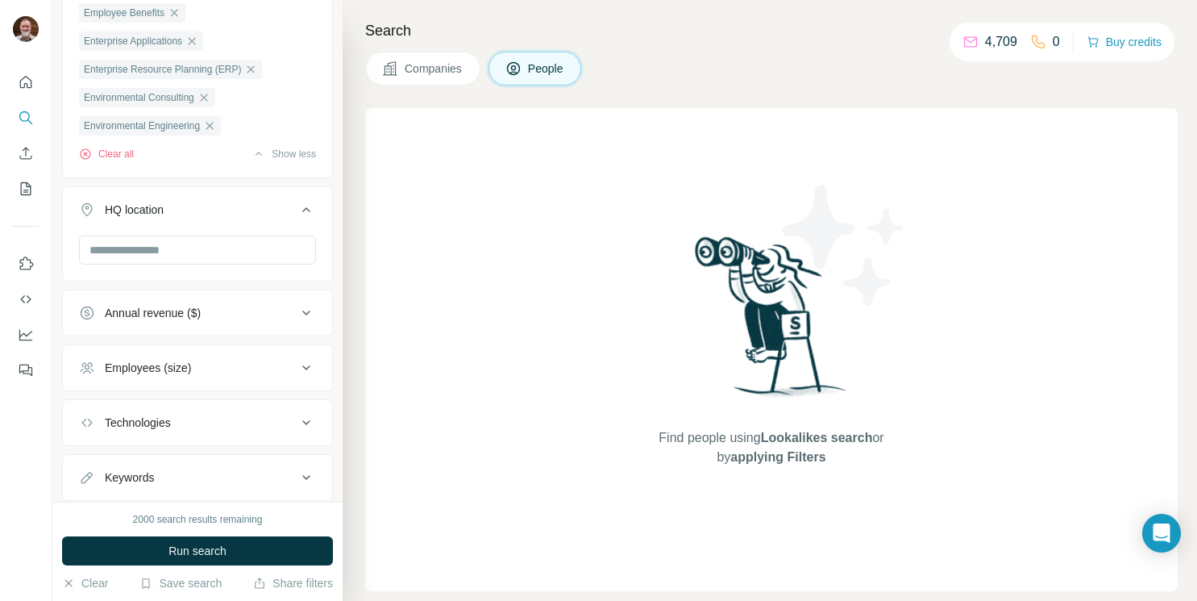
click at [107, 281] on div "HQ location" at bounding box center [197, 233] width 271 height 95
click at [120, 258] on input "text" at bounding box center [197, 249] width 237 height 29
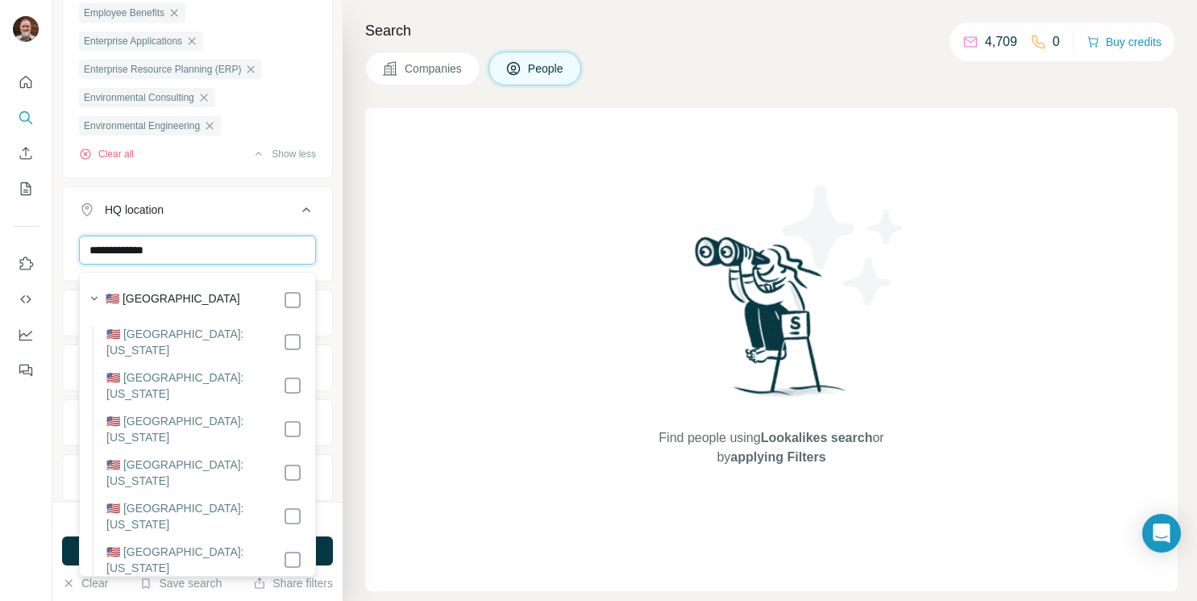
type input "**********"
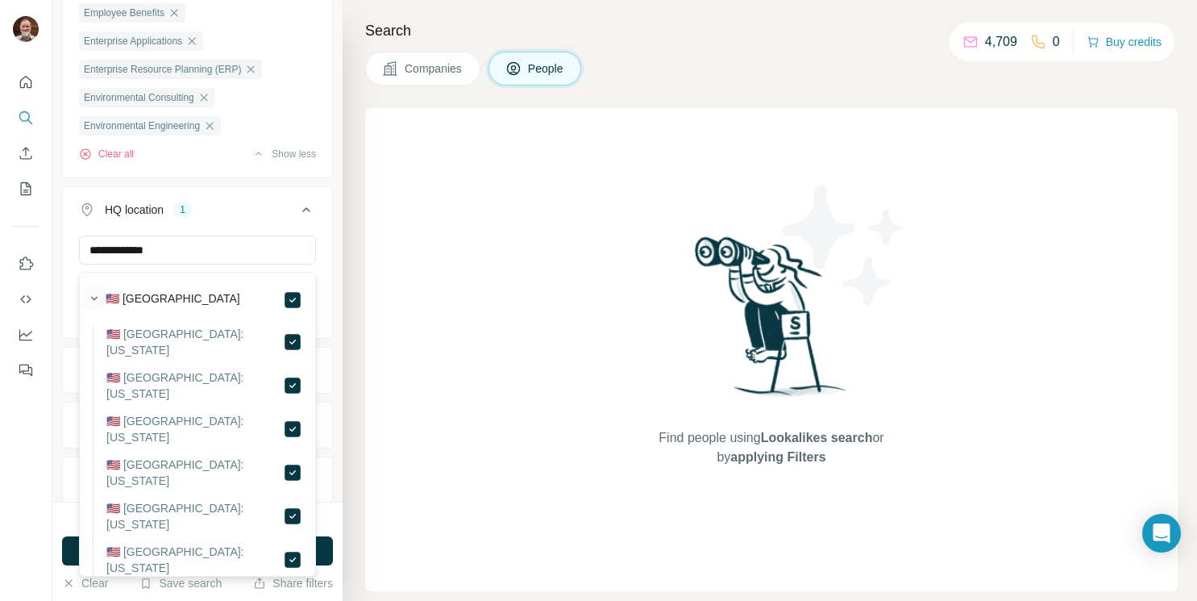
click at [88, 297] on icon "button" at bounding box center [94, 298] width 16 height 16
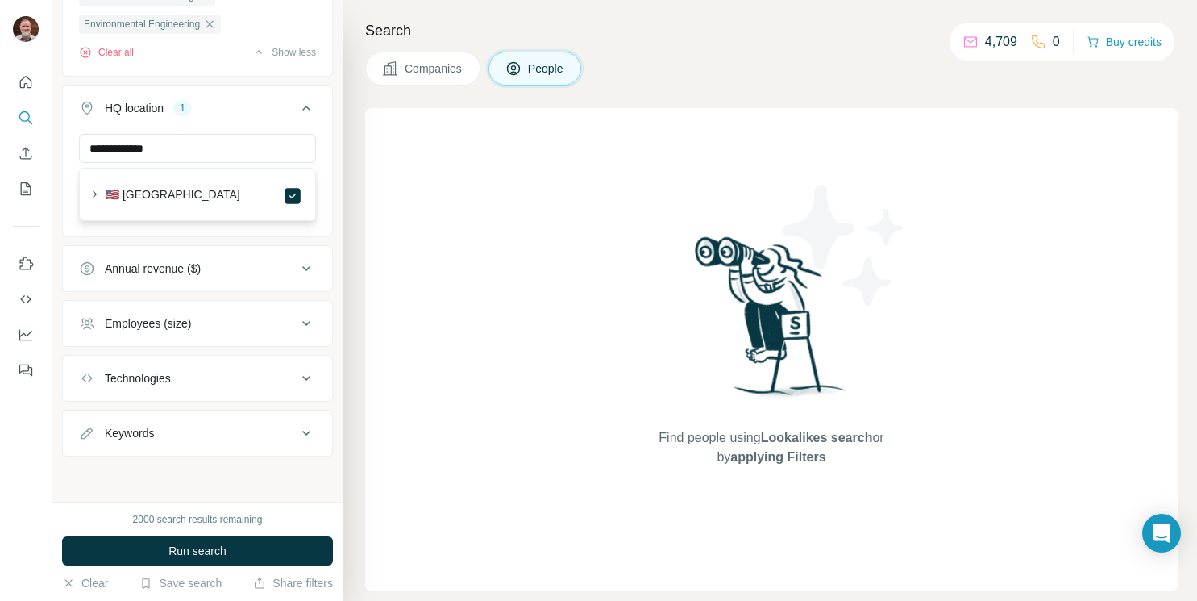
scroll to position [846, 0]
click at [306, 269] on icon at bounding box center [306, 268] width 8 height 5
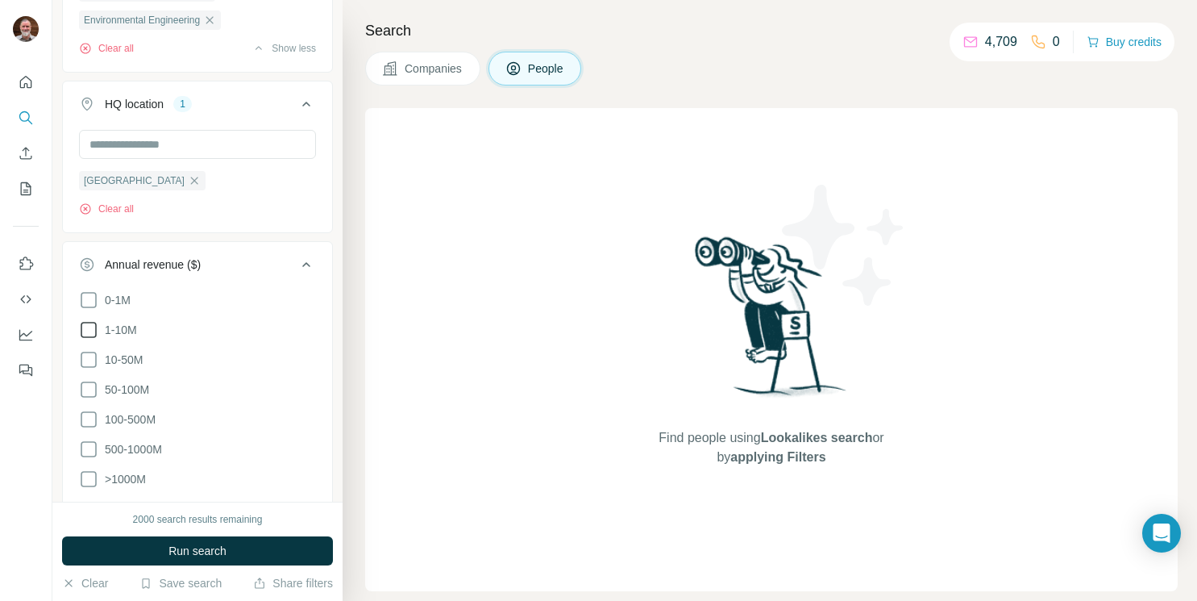
click at [92, 339] on icon at bounding box center [88, 329] width 19 height 19
click at [91, 362] on icon at bounding box center [88, 359] width 19 height 19
click at [91, 393] on icon at bounding box center [88, 389] width 19 height 19
click at [89, 409] on ul "0-1M 1-10M 10-50M 50-100M 100-500M 500-1000M >1000M" at bounding box center [197, 389] width 237 height 199
click at [89, 418] on icon at bounding box center [88, 418] width 19 height 19
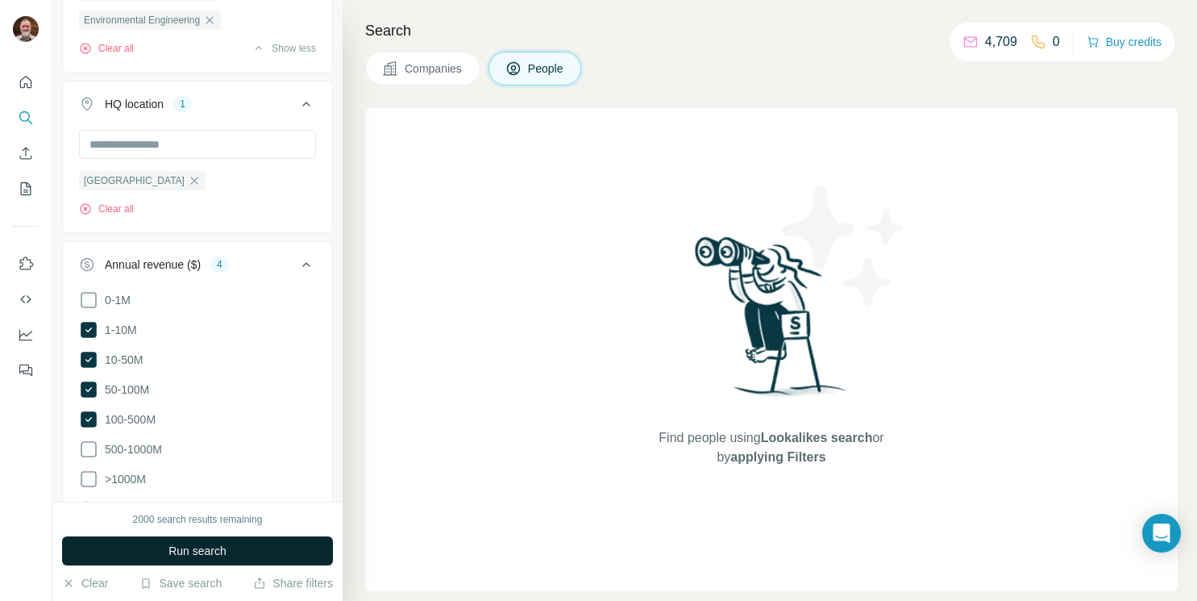
click at [222, 550] on span "Run search" at bounding box center [197, 551] width 58 height 16
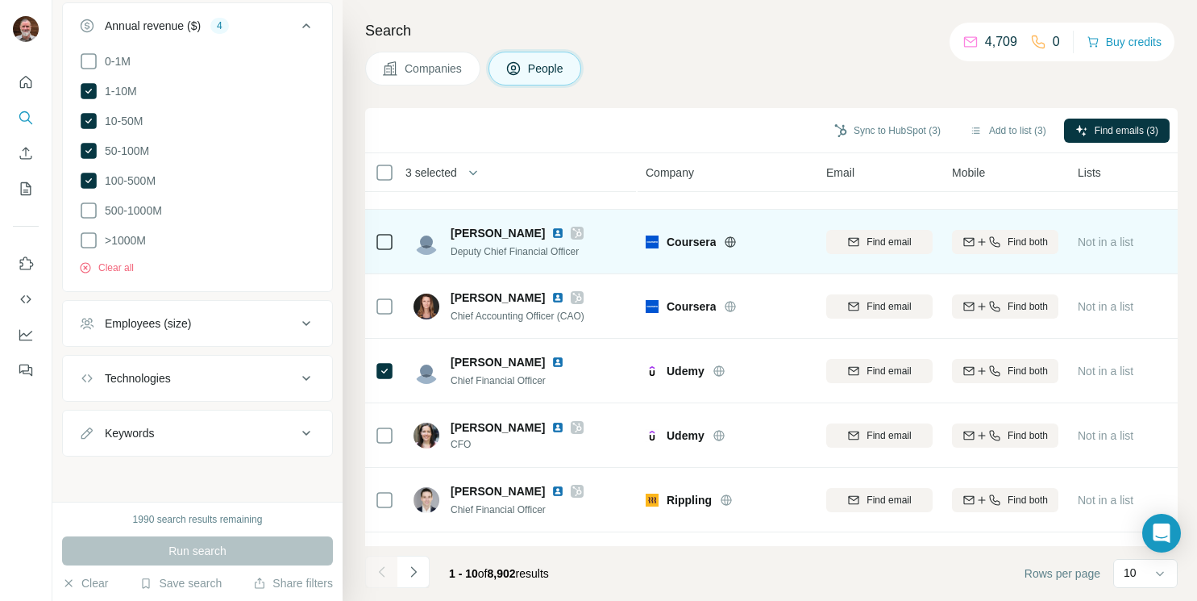
scroll to position [291, 0]
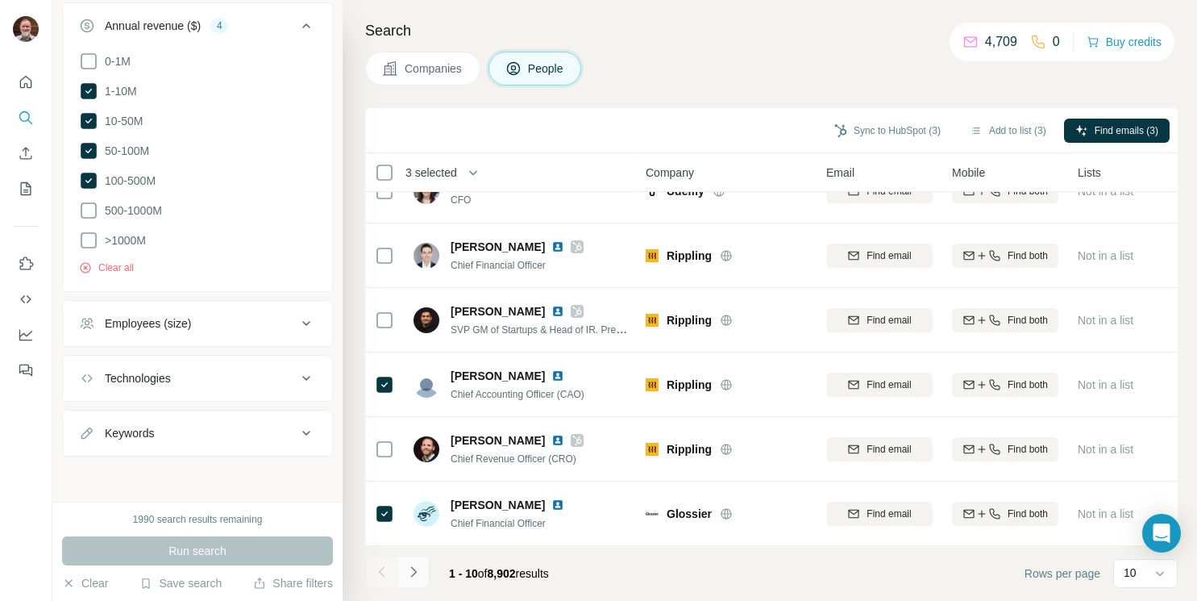
click at [409, 572] on icon "Navigate to next page" at bounding box center [413, 571] width 16 height 16
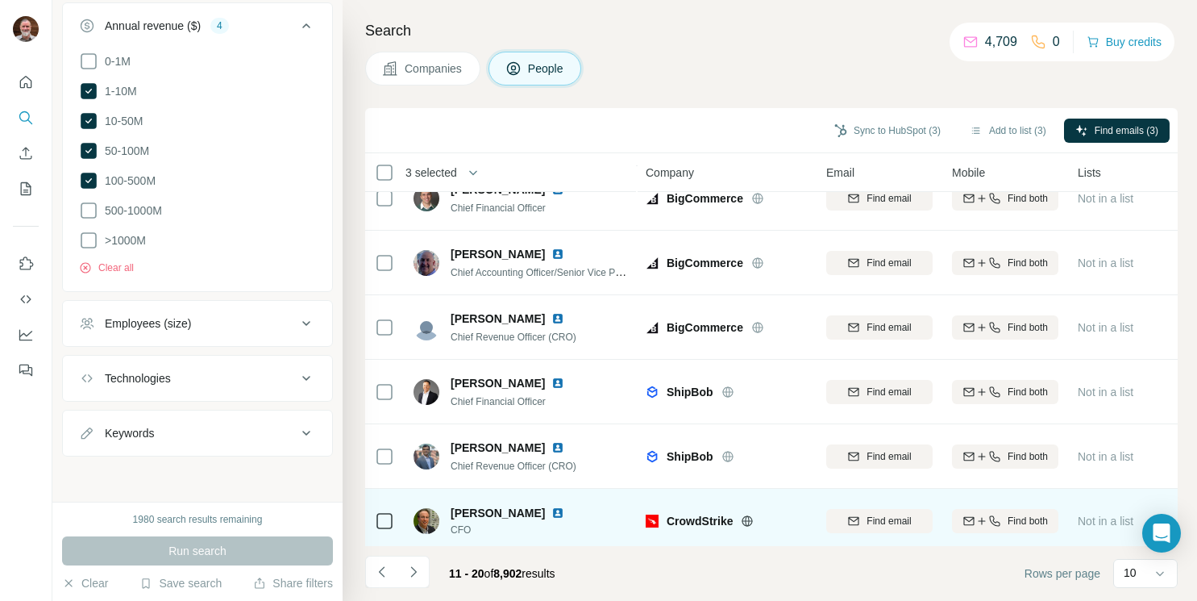
scroll to position [0, 0]
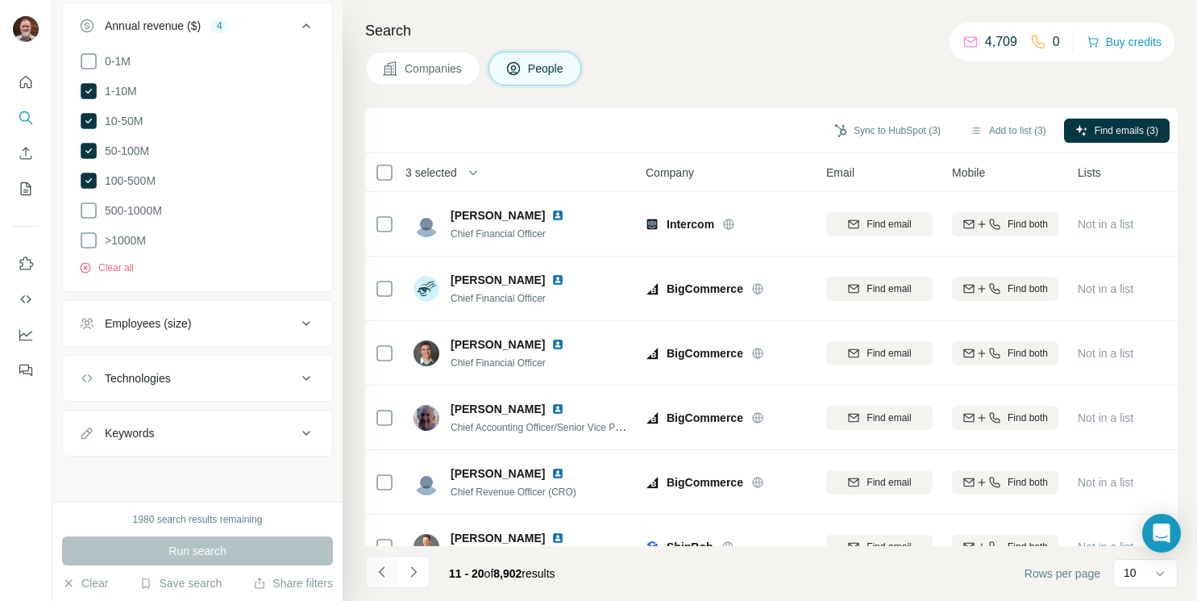
click at [379, 564] on icon "Navigate to previous page" at bounding box center [382, 571] width 16 height 16
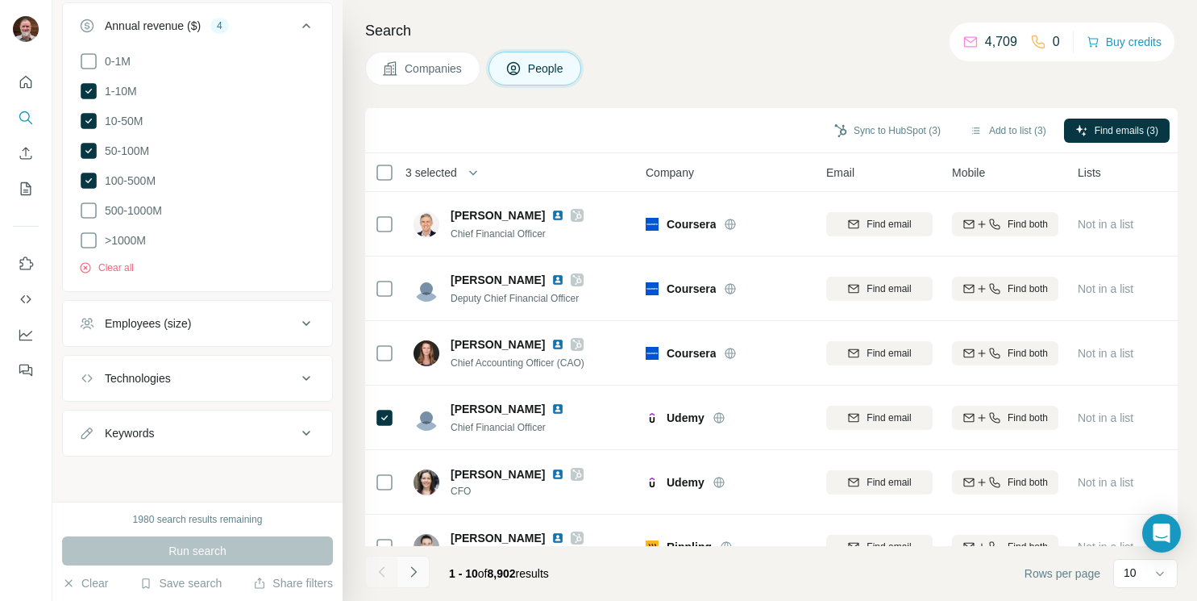
click at [417, 573] on icon "Navigate to next page" at bounding box center [413, 571] width 16 height 16
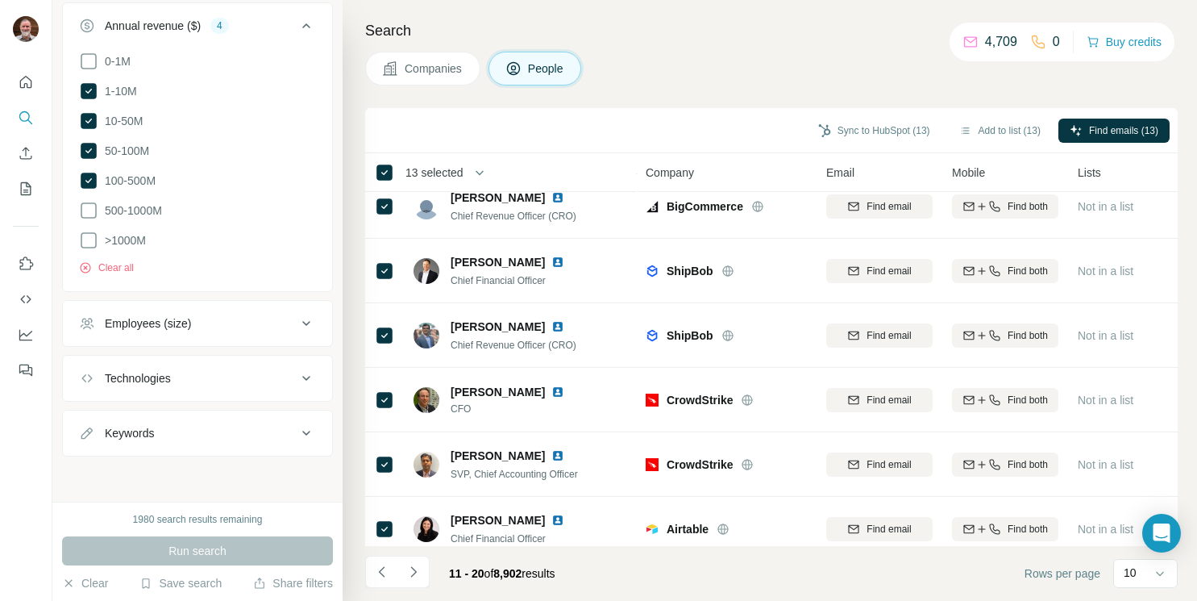
scroll to position [291, 0]
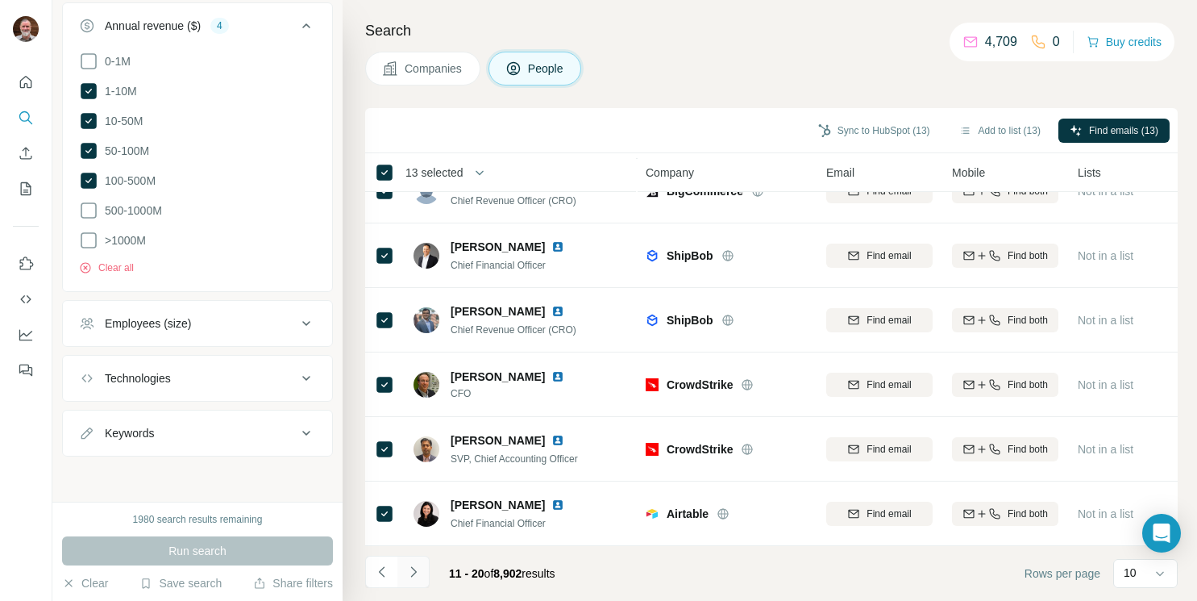
click at [416, 567] on icon "Navigate to next page" at bounding box center [413, 571] width 16 height 16
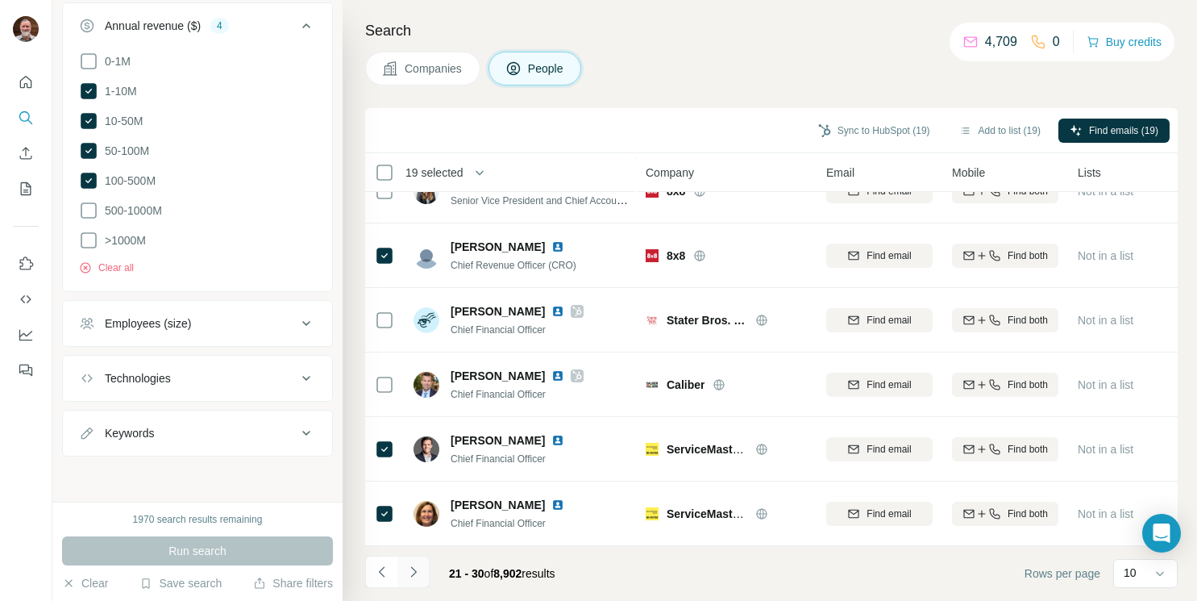
click at [414, 577] on icon "Navigate to next page" at bounding box center [413, 571] width 16 height 16
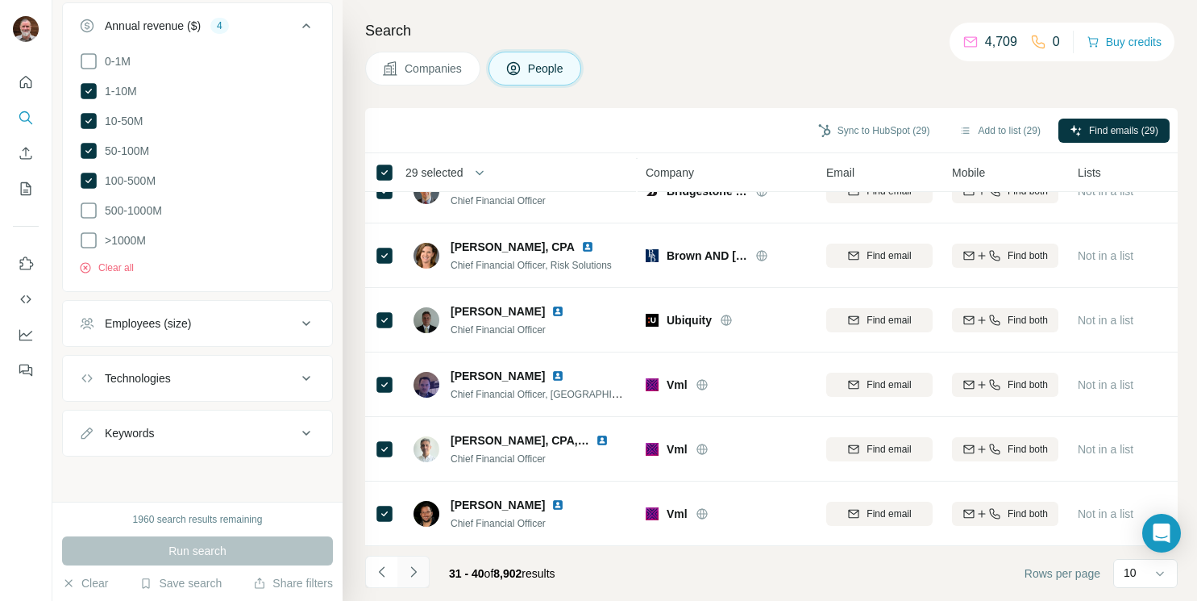
click at [417, 569] on icon "Navigate to next page" at bounding box center [413, 571] width 16 height 16
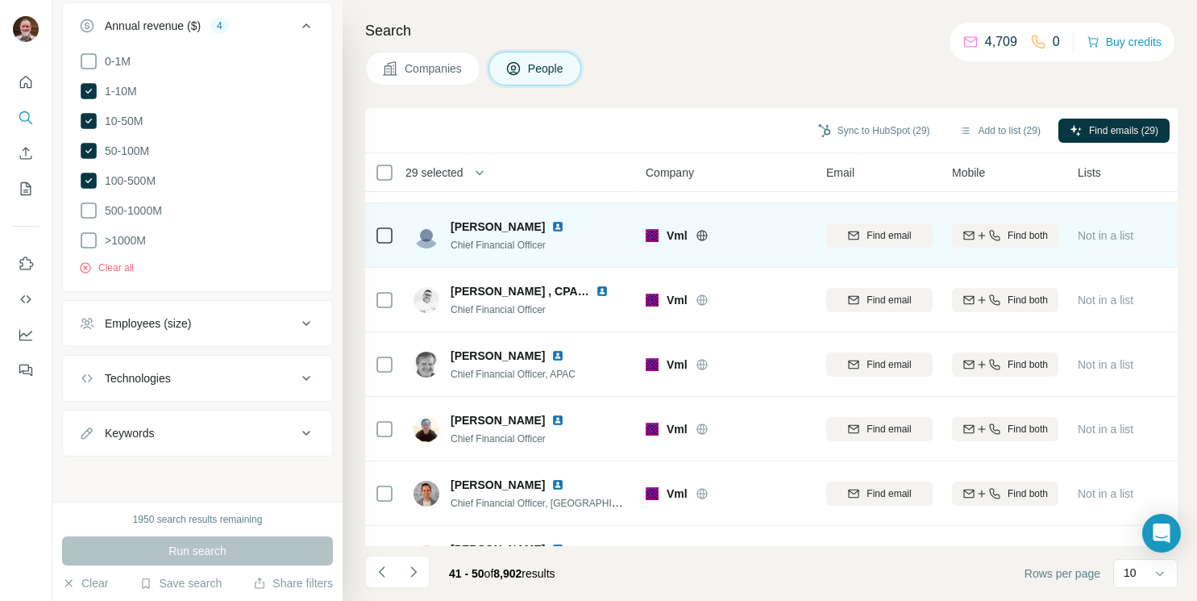
scroll to position [0, 0]
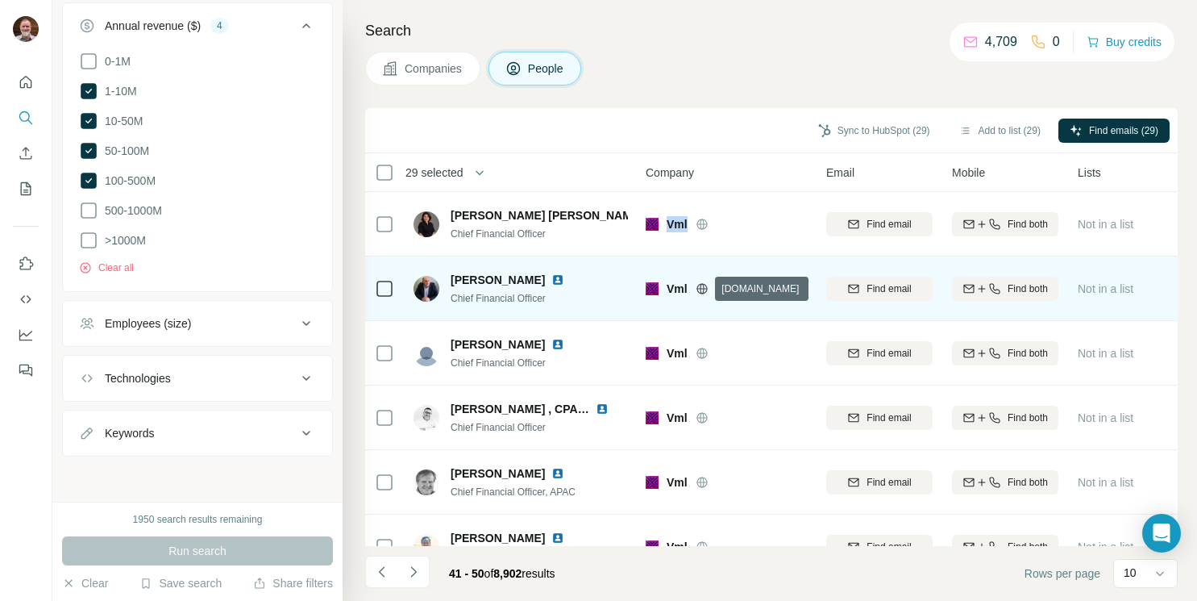
click at [700, 290] on icon at bounding box center [702, 288] width 13 height 13
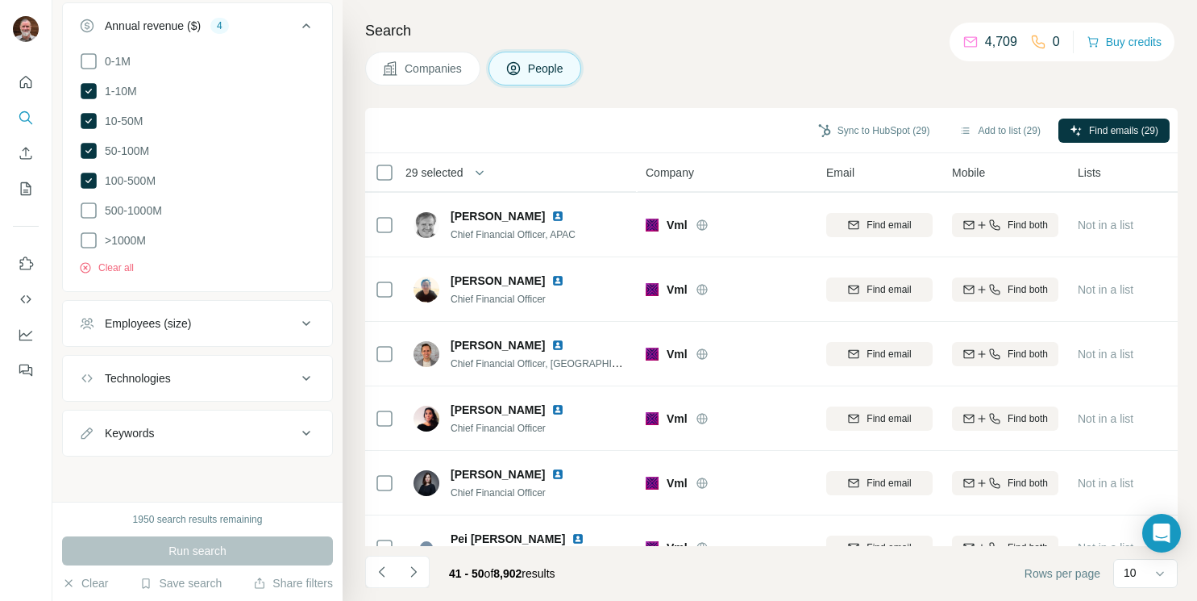
click at [730, 172] on div "Company" at bounding box center [726, 172] width 161 height 19
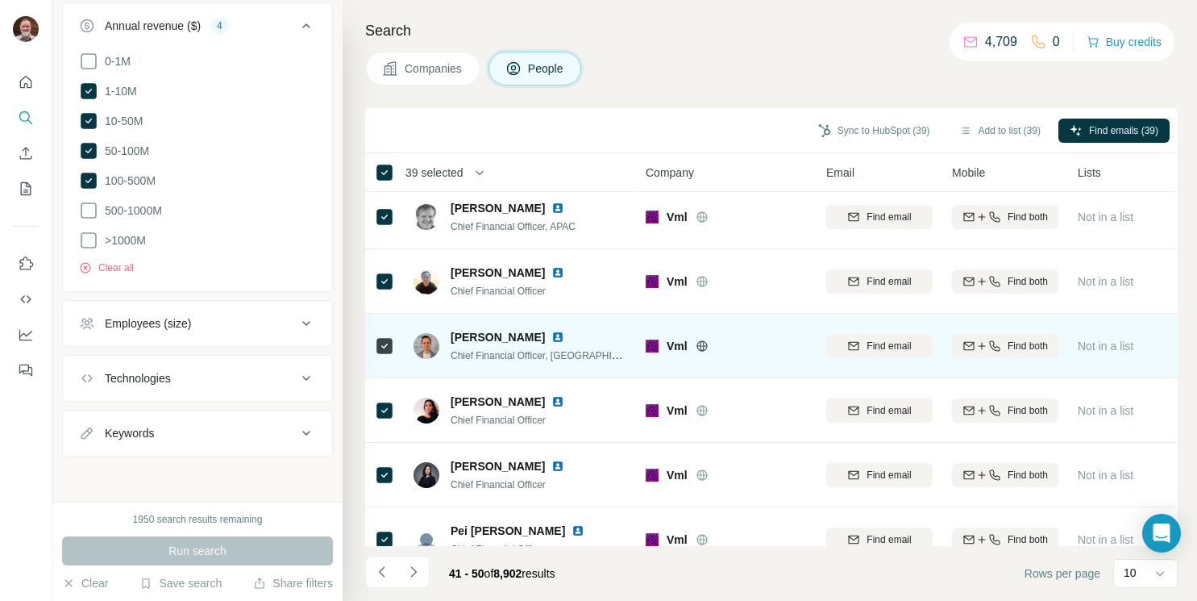
scroll to position [291, 0]
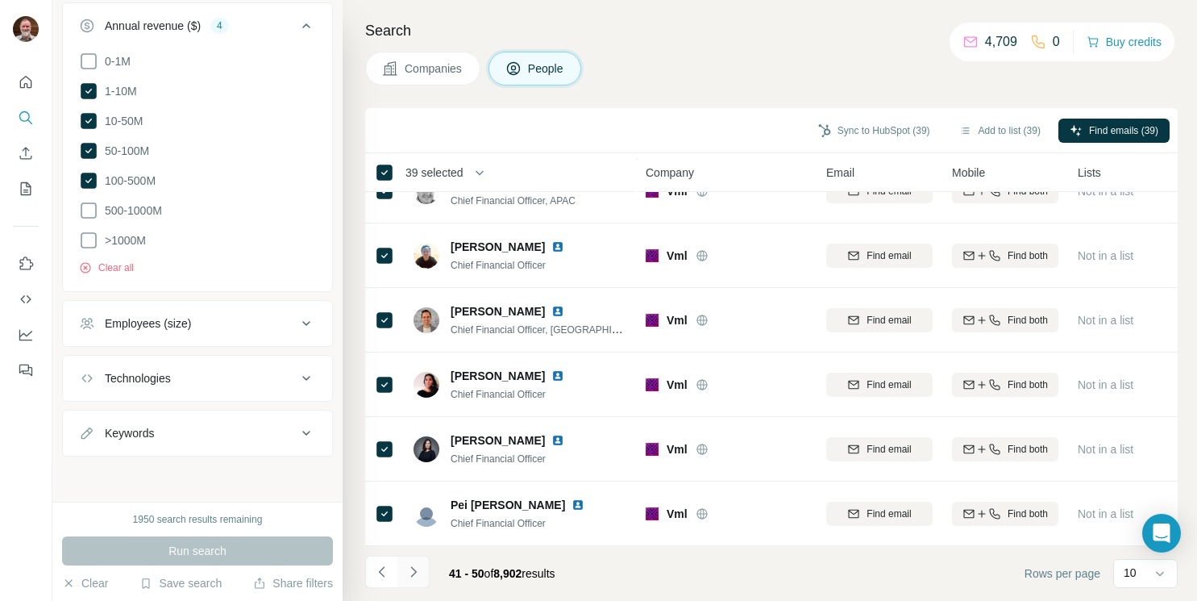
click at [414, 571] on icon "Navigate to next page" at bounding box center [413, 571] width 6 height 10
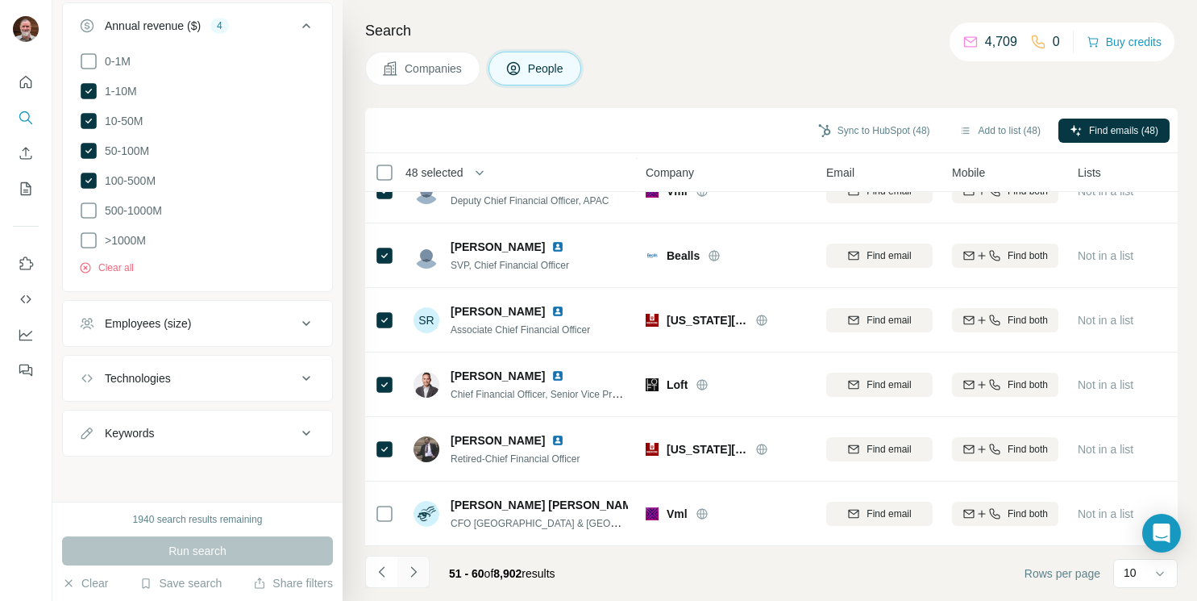
click at [412, 572] on icon "Navigate to next page" at bounding box center [413, 571] width 16 height 16
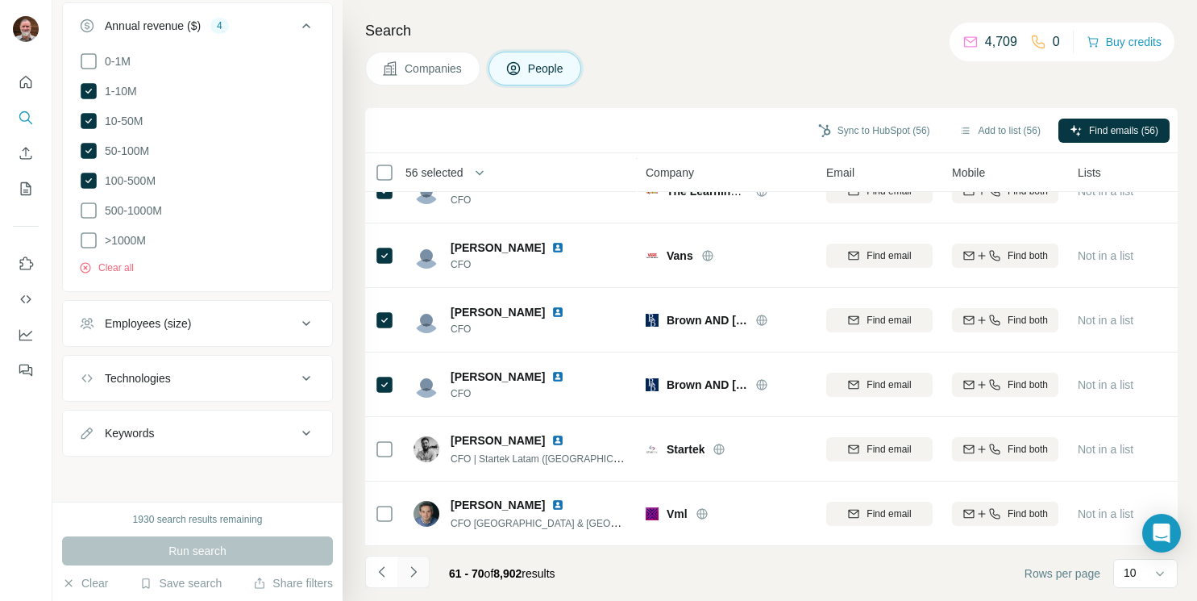
click at [413, 572] on icon "Navigate to next page" at bounding box center [413, 571] width 16 height 16
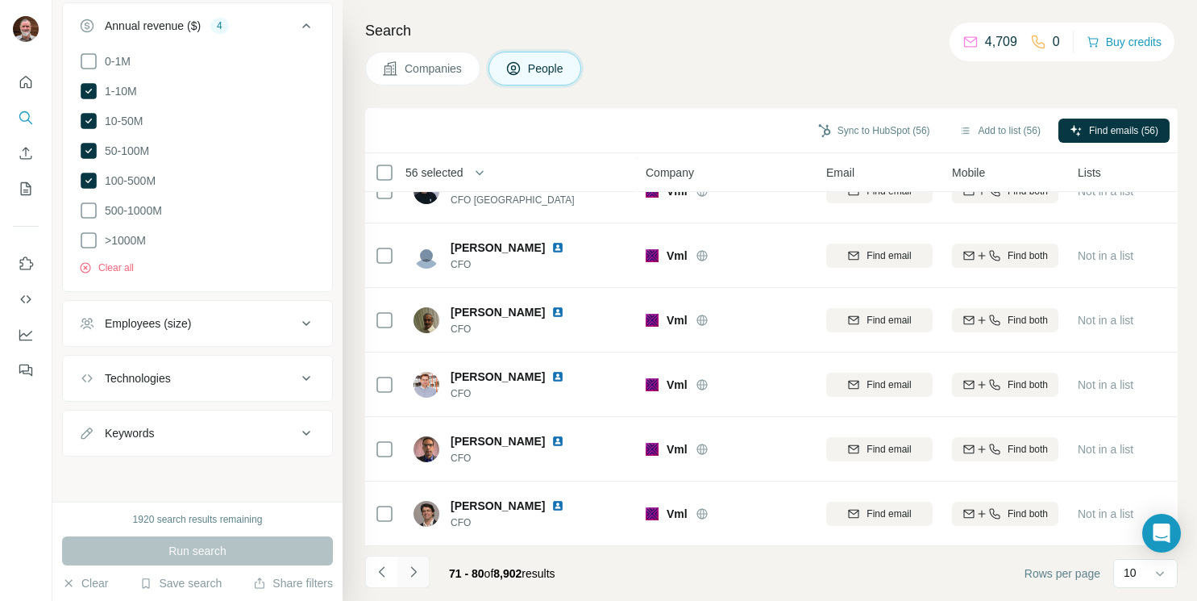
click at [414, 572] on icon "Navigate to next page" at bounding box center [413, 571] width 16 height 16
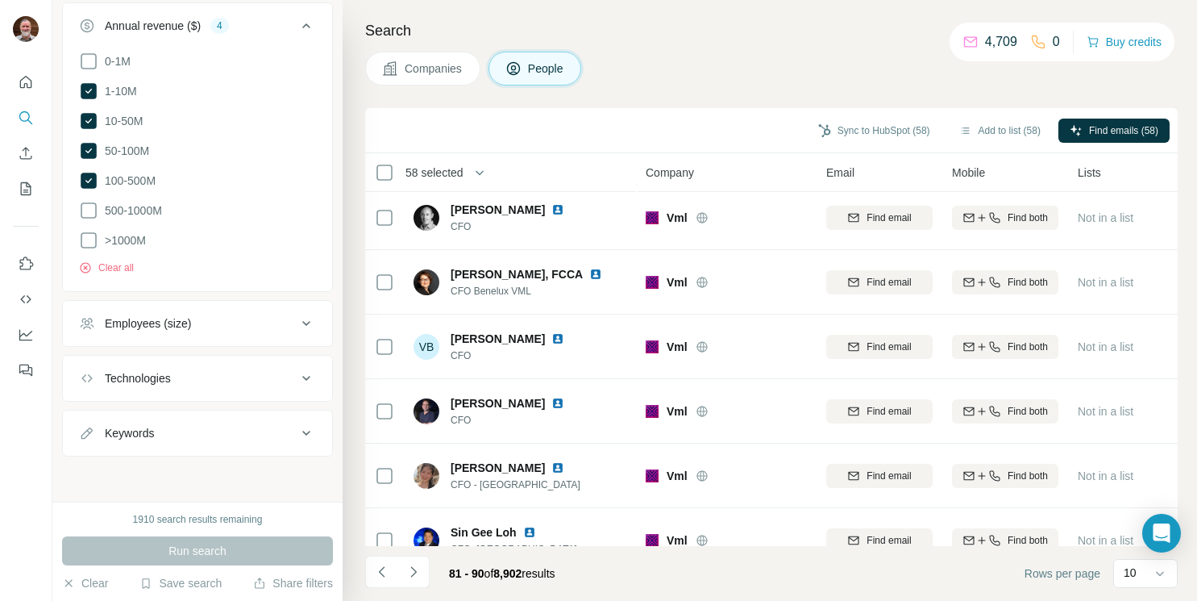
scroll to position [291, 0]
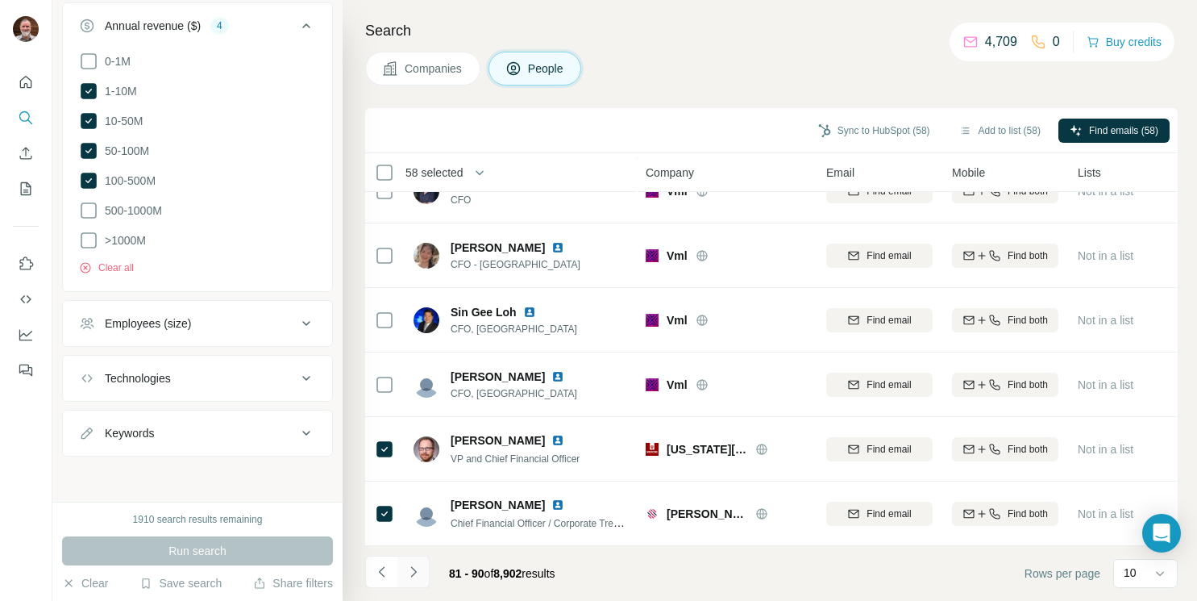
click at [418, 567] on icon "Navigate to next page" at bounding box center [413, 571] width 16 height 16
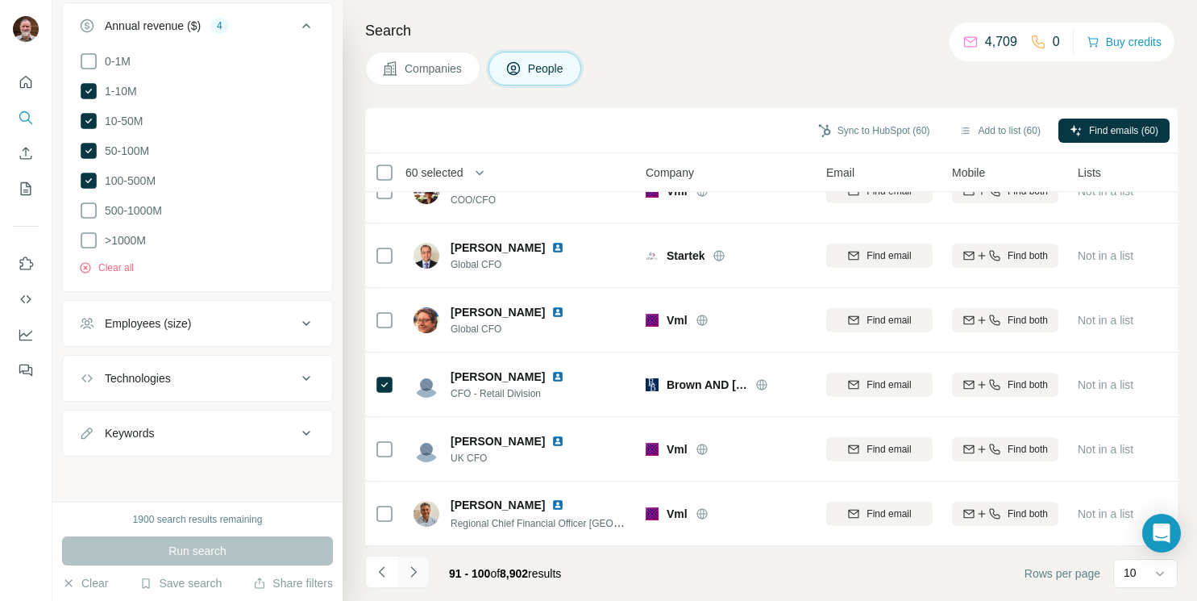
click at [419, 572] on icon "Navigate to next page" at bounding box center [413, 571] width 16 height 16
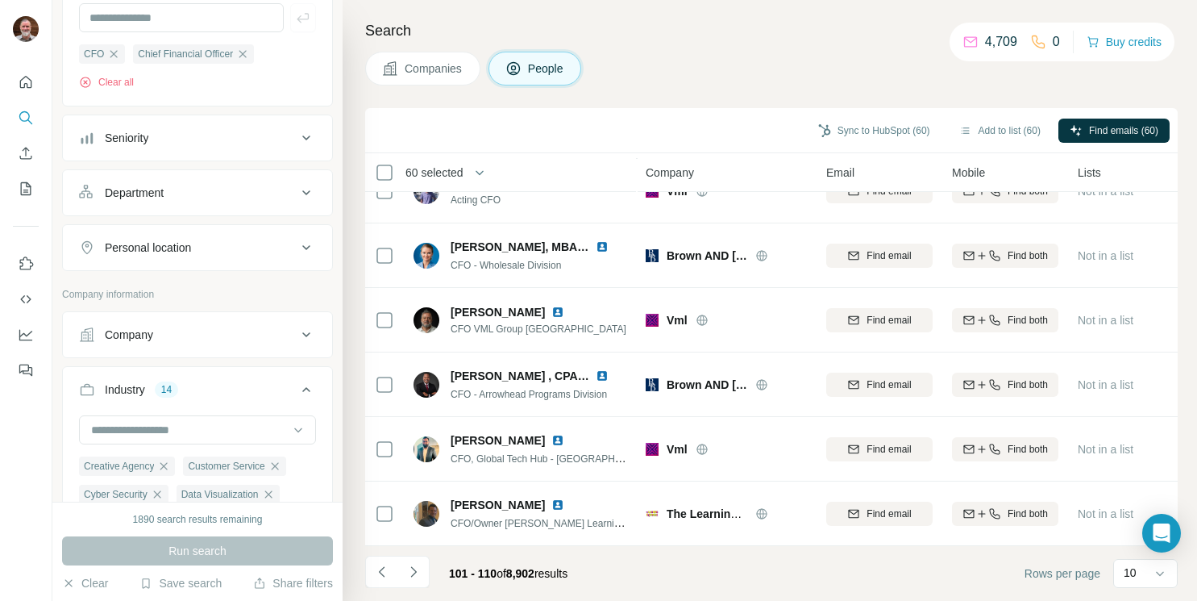
scroll to position [128, 0]
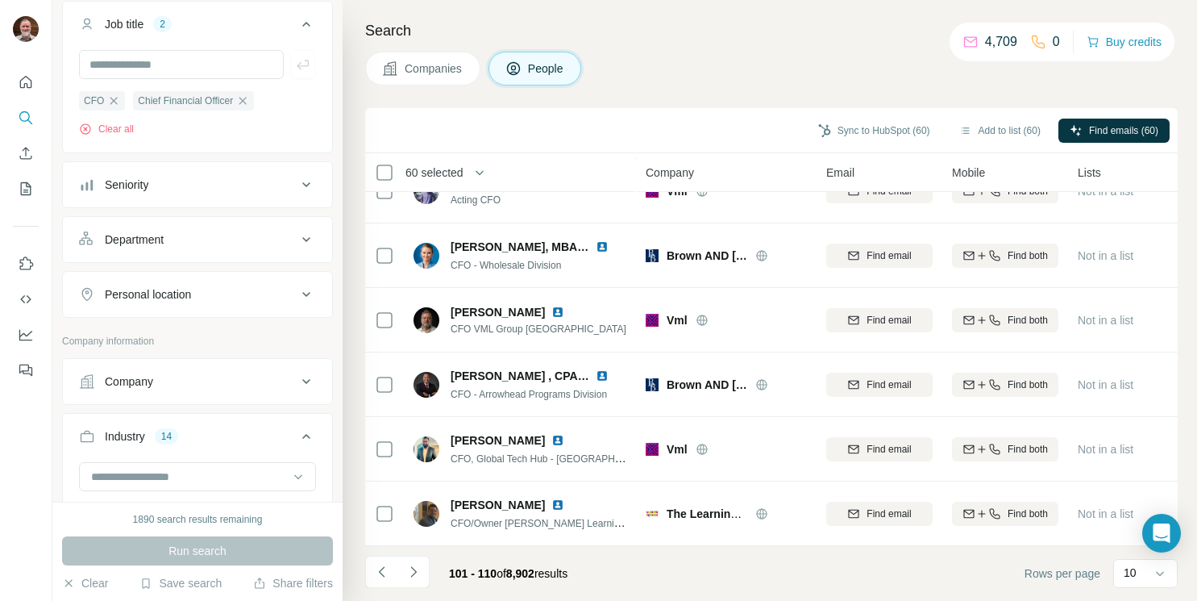
click at [164, 293] on div "Personal location" at bounding box center [148, 294] width 86 height 16
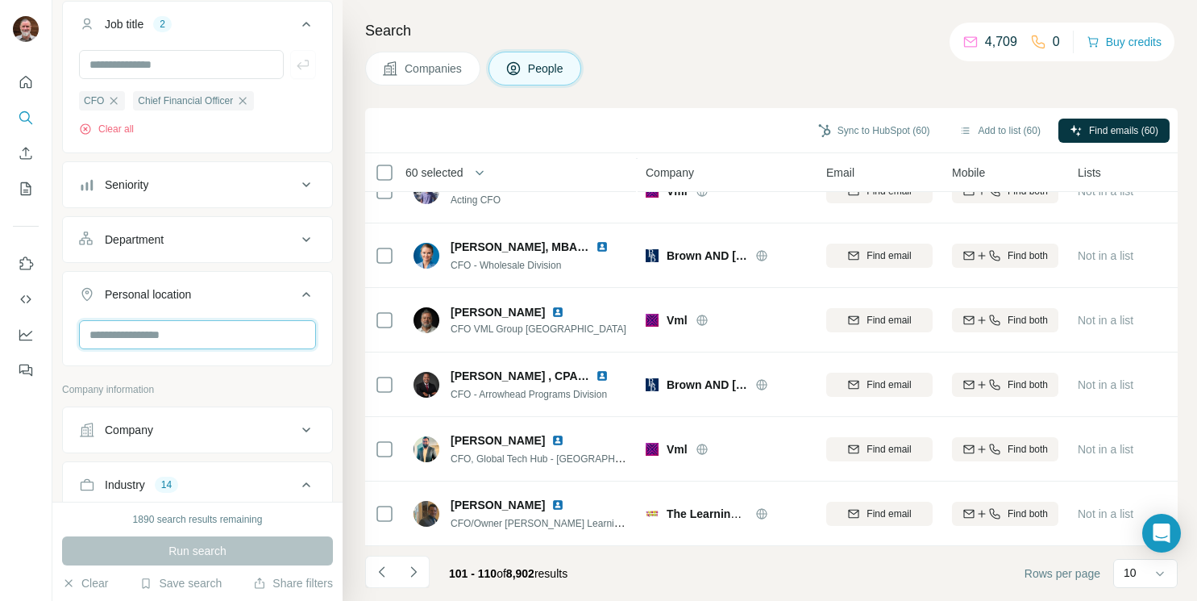
click at [156, 326] on input "text" at bounding box center [197, 334] width 237 height 29
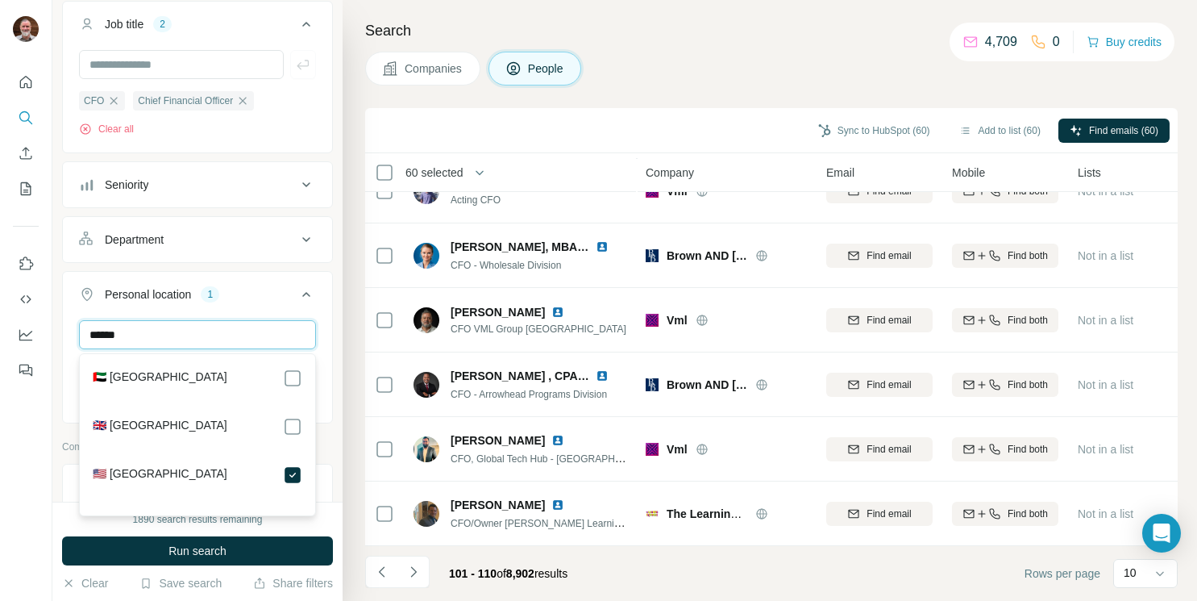
click at [164, 335] on input "******" at bounding box center [197, 334] width 237 height 29
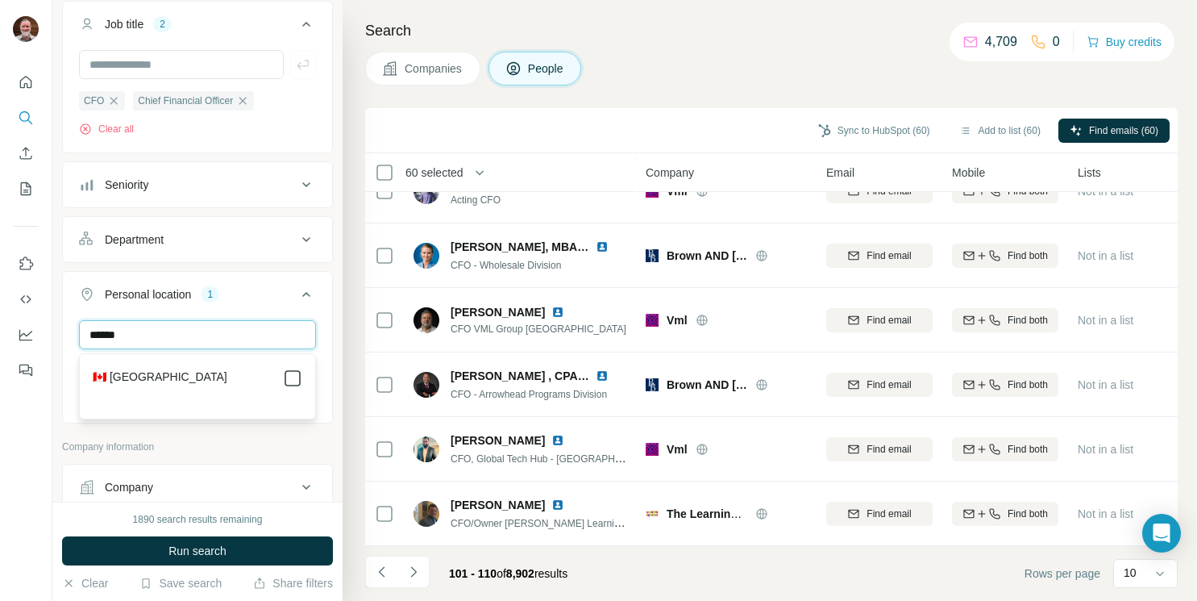
type input "******"
click at [218, 551] on span "Run search" at bounding box center [197, 551] width 58 height 16
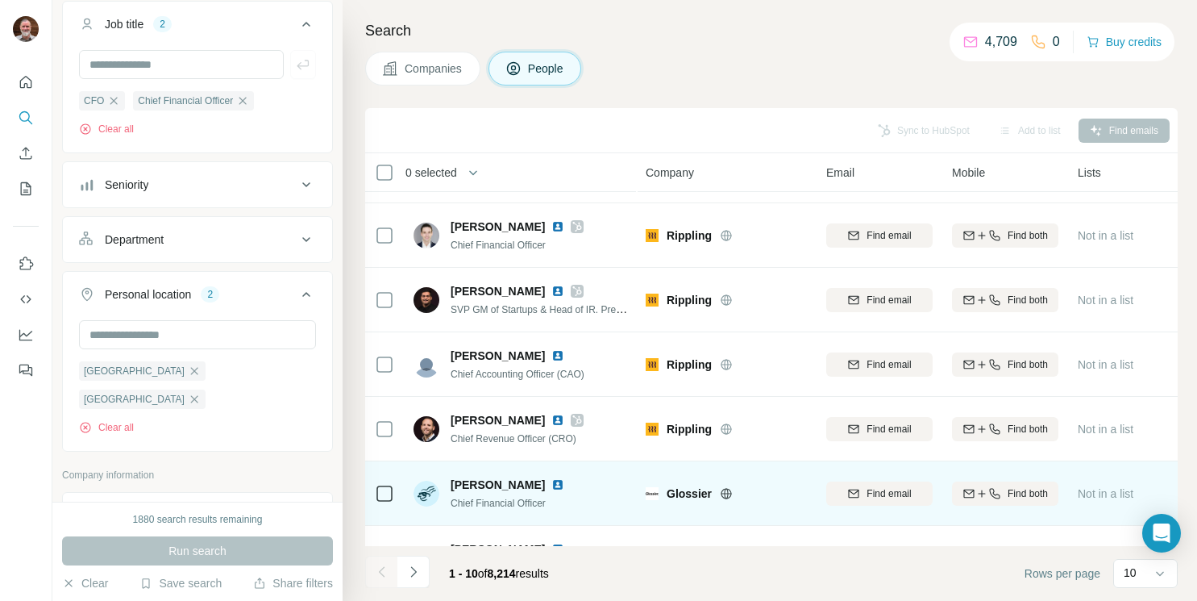
scroll to position [291, 0]
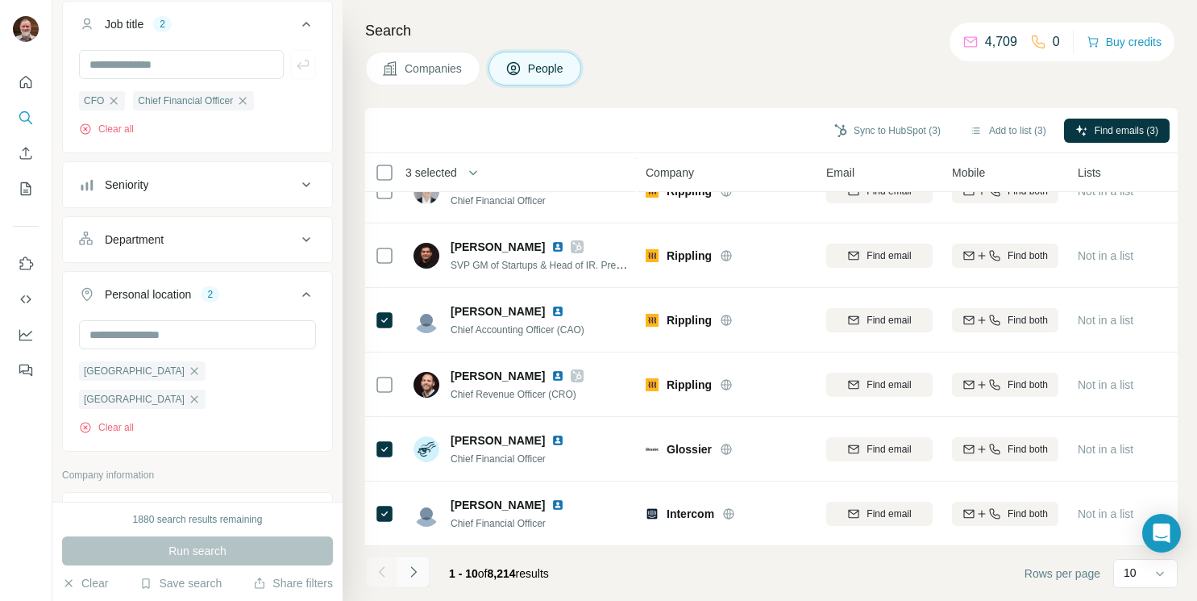
click at [415, 571] on icon "Navigate to next page" at bounding box center [413, 571] width 6 height 10
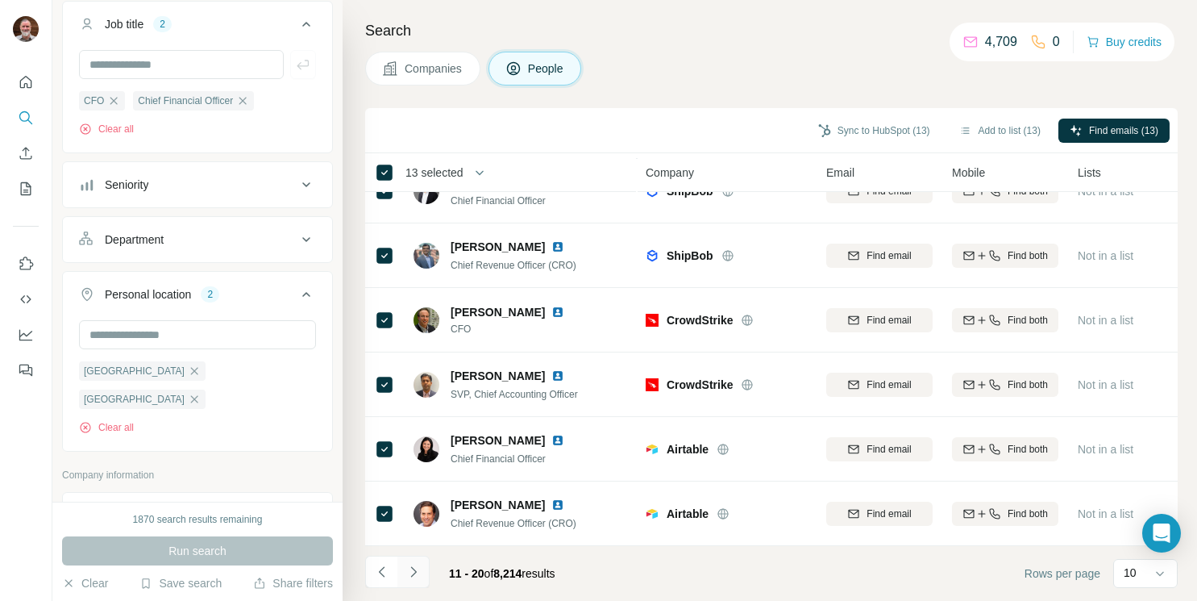
click at [409, 573] on icon "Navigate to next page" at bounding box center [413, 571] width 16 height 16
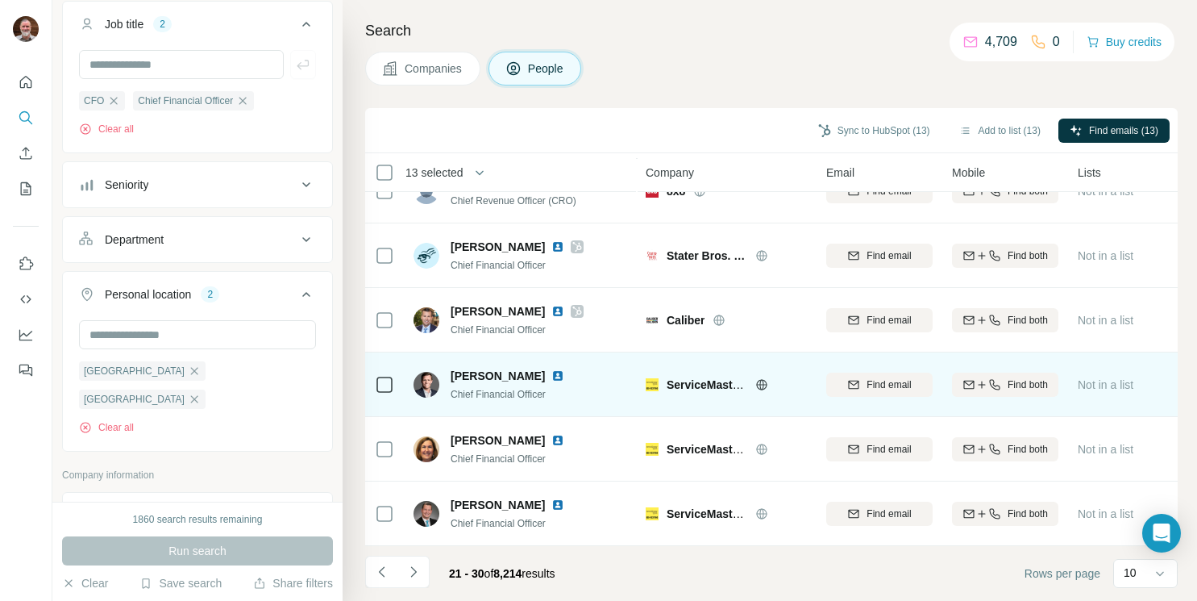
scroll to position [0, 0]
